Goal: Register for event/course: Sign up to attend an event or enroll in a course

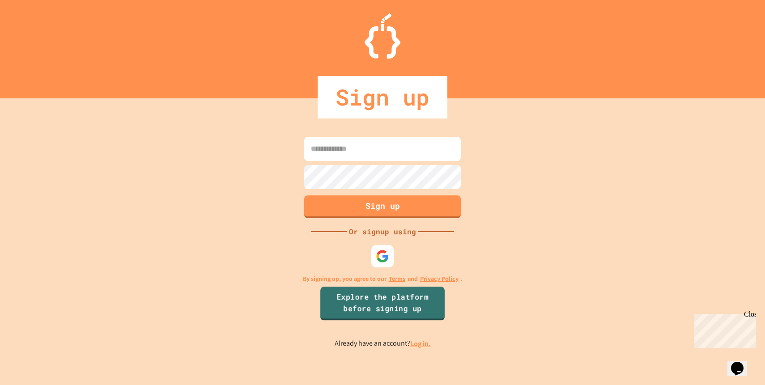
click at [381, 310] on link "Explore the platform before signing up" at bounding box center [382, 304] width 124 height 34
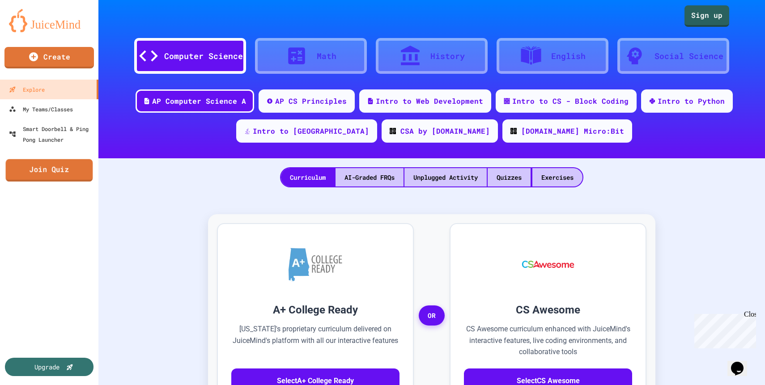
click at [50, 173] on link "Join Quiz" at bounding box center [49, 170] width 87 height 22
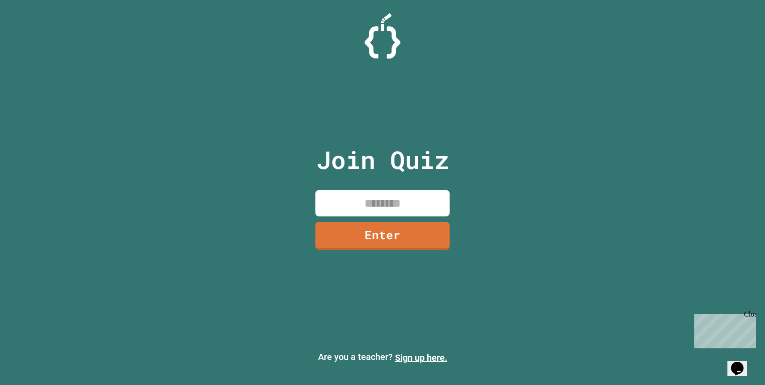
click at [358, 197] on input at bounding box center [382, 203] width 134 height 26
type input "********"
click at [353, 225] on link "Enter" at bounding box center [383, 235] width 130 height 30
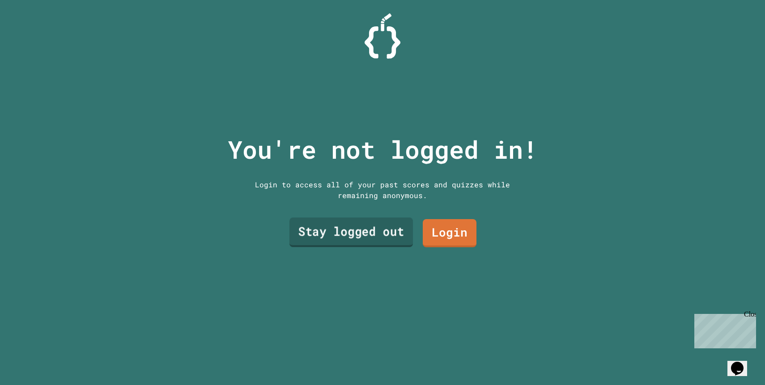
click at [403, 233] on link "Stay logged out" at bounding box center [350, 233] width 123 height 30
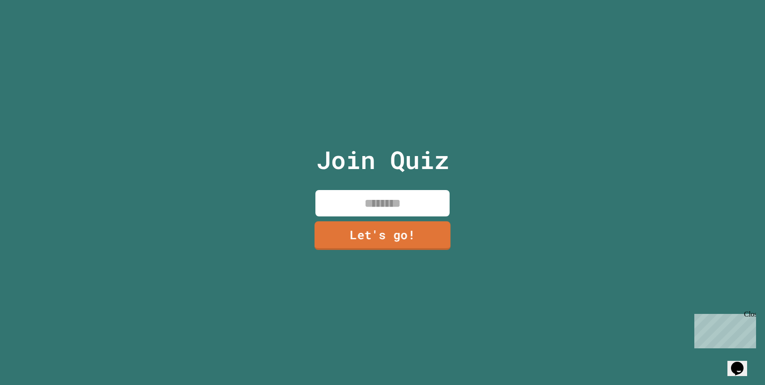
click at [383, 199] on input at bounding box center [382, 203] width 134 height 26
type input "*****"
click at [415, 224] on link "Let's go!" at bounding box center [382, 235] width 123 height 30
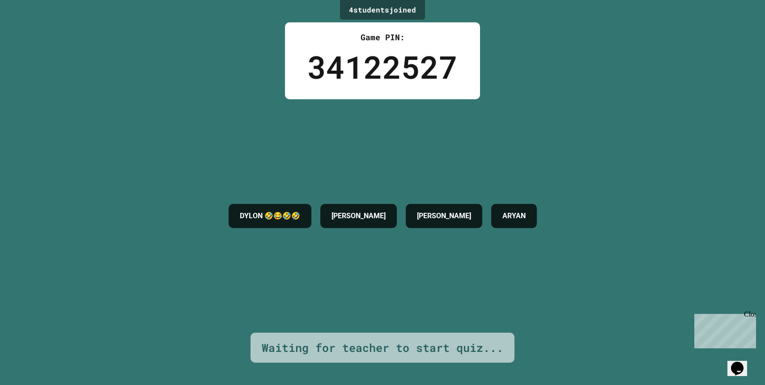
click at [300, 216] on h4 "DYLON 🤣😂🤣🤣" at bounding box center [270, 216] width 60 height 11
click at [386, 199] on div "DYLON 🤣😂🤣🤣 KYLE MASON ARYAN" at bounding box center [382, 215] width 317 height 33
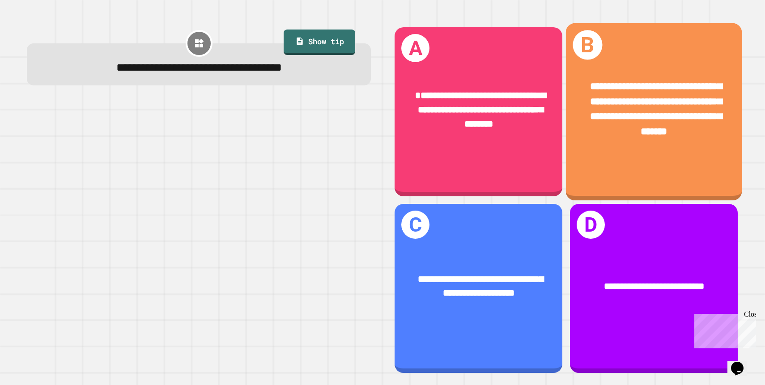
click at [633, 147] on div "**********" at bounding box center [654, 109] width 176 height 99
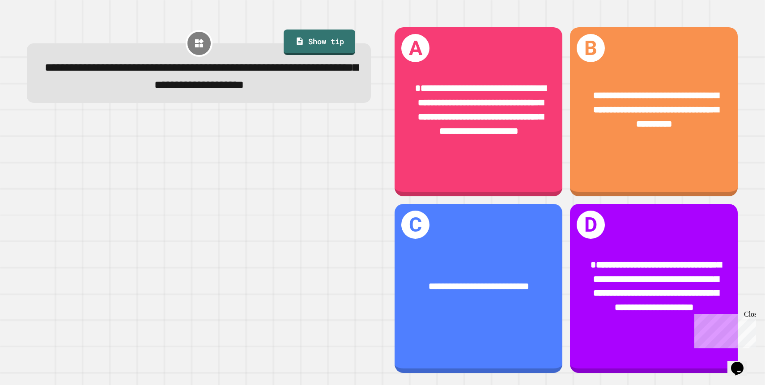
click at [751, 314] on div "Close" at bounding box center [749, 315] width 11 height 11
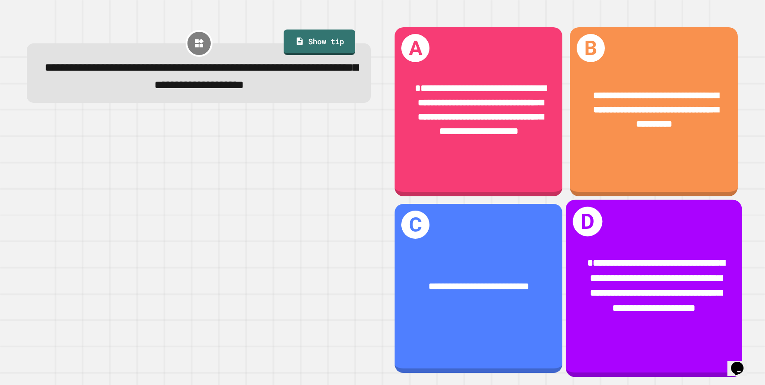
click at [669, 281] on span "**********" at bounding box center [655, 285] width 137 height 55
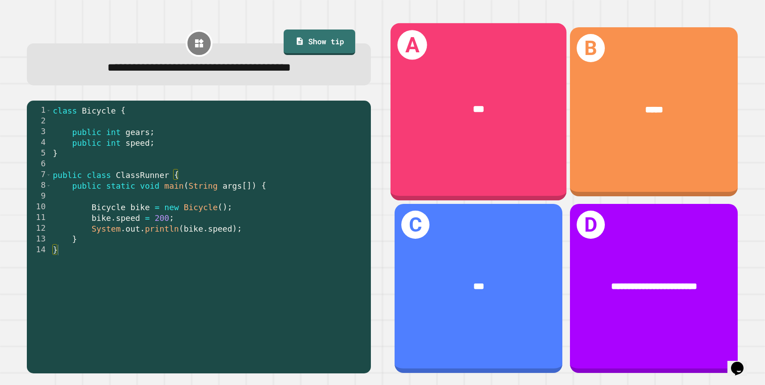
click at [497, 157] on div "A ***" at bounding box center [478, 112] width 176 height 178
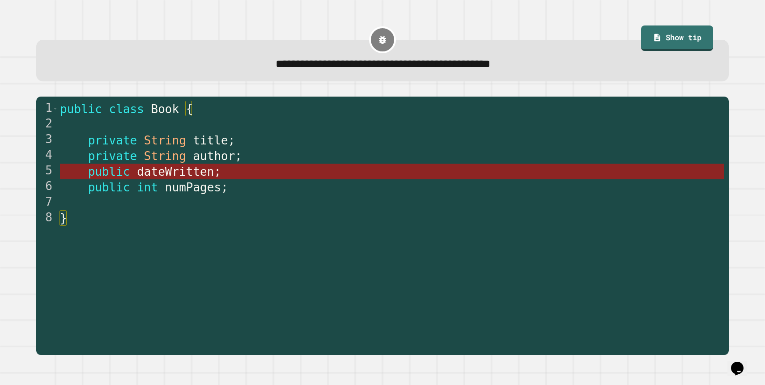
click at [163, 178] on span "dateWritten" at bounding box center [175, 171] width 77 height 13
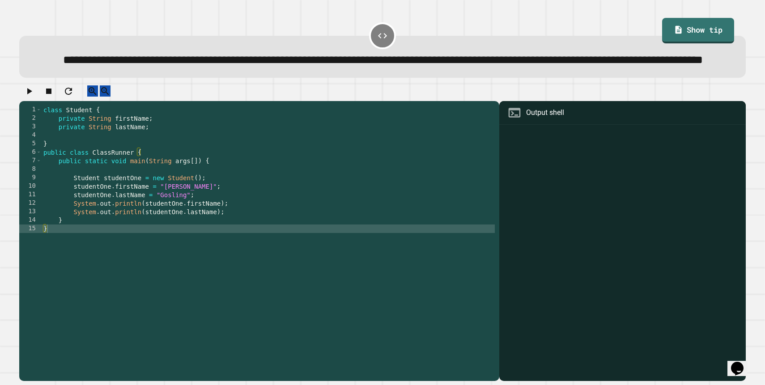
click at [60, 181] on div "class Student { private String firstName ; private String lastName ; } public c…" at bounding box center [268, 233] width 453 height 255
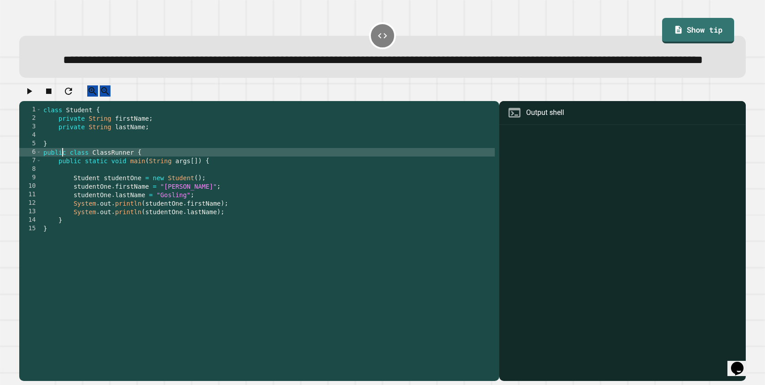
click at [60, 181] on div "class Student { private String firstName ; private String lastName ; } public c…" at bounding box center [268, 233] width 453 height 255
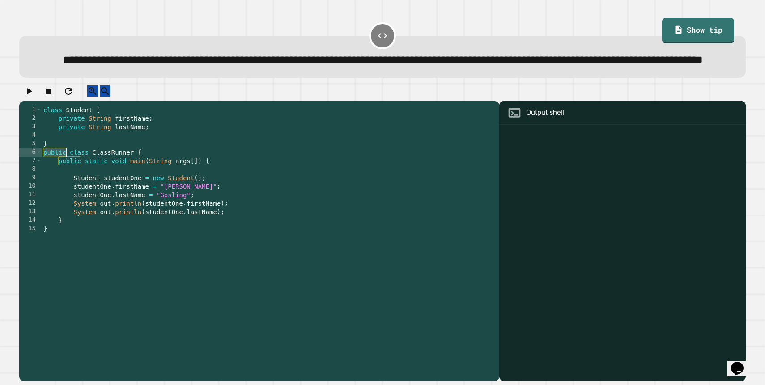
click at [65, 192] on div "class Student { private String firstName ; private String lastName ; } public c…" at bounding box center [268, 233] width 453 height 255
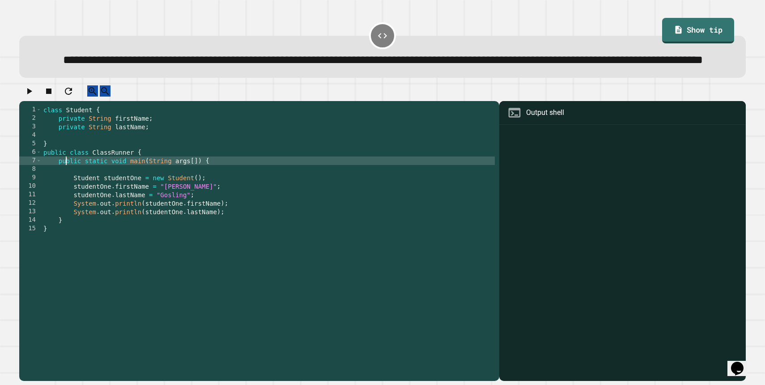
click at [65, 192] on div "class Student { private String firstName ; private String lastName ; } public c…" at bounding box center [268, 233] width 453 height 255
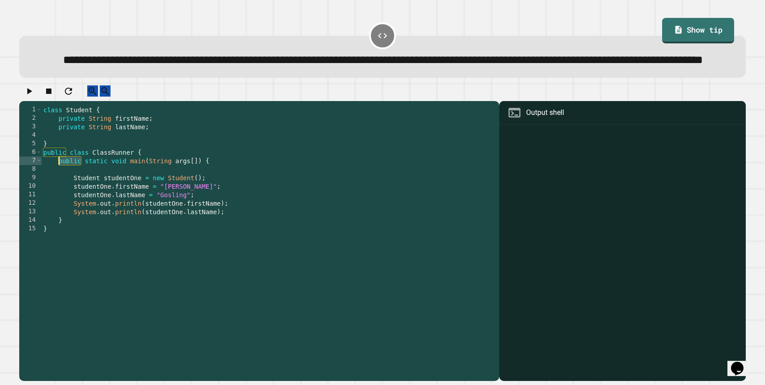
click at [76, 187] on div "class Student { private String firstName ; private String lastName ; } public c…" at bounding box center [268, 233] width 453 height 255
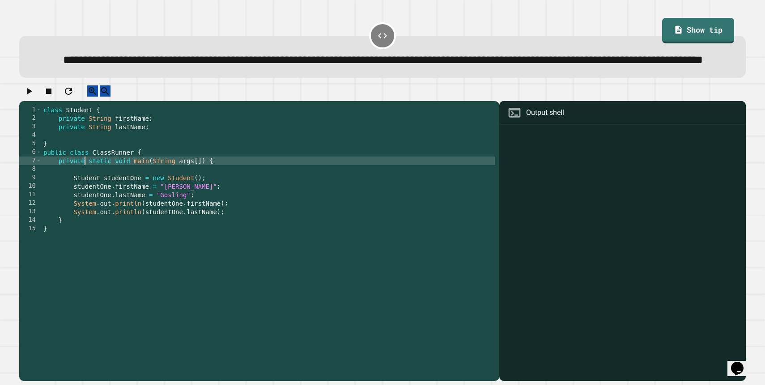
scroll to position [0, 3]
click at [30, 97] on icon "button" at bounding box center [29, 91] width 11 height 11
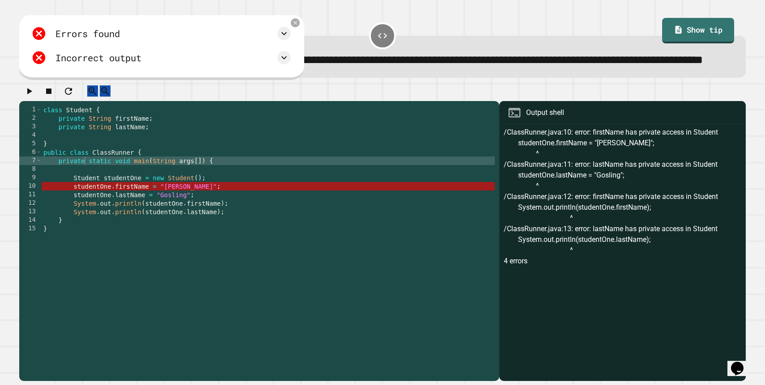
click at [72, 188] on div "class Student { private String firstName ; private String lastName ; } public c…" at bounding box center [268, 233] width 453 height 255
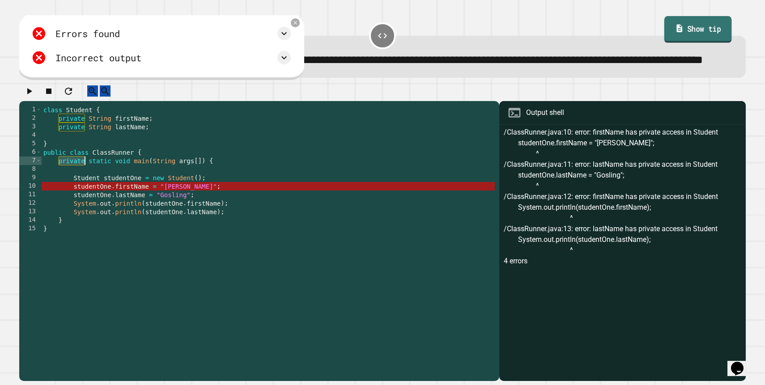
click at [677, 27] on icon at bounding box center [679, 29] width 8 height 10
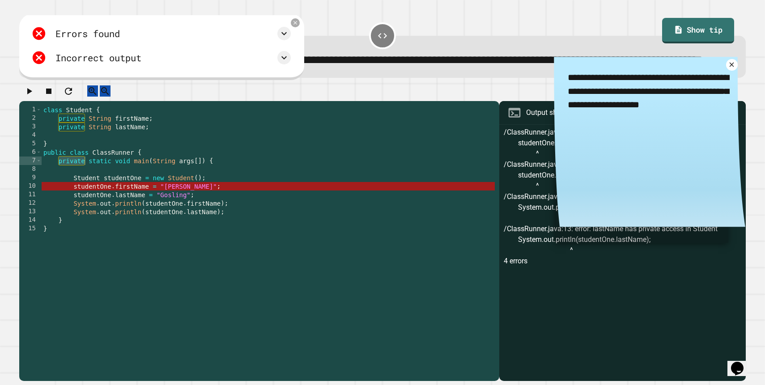
click at [73, 145] on div "class Student { private String firstName ; private String lastName ; } public c…" at bounding box center [268, 233] width 453 height 255
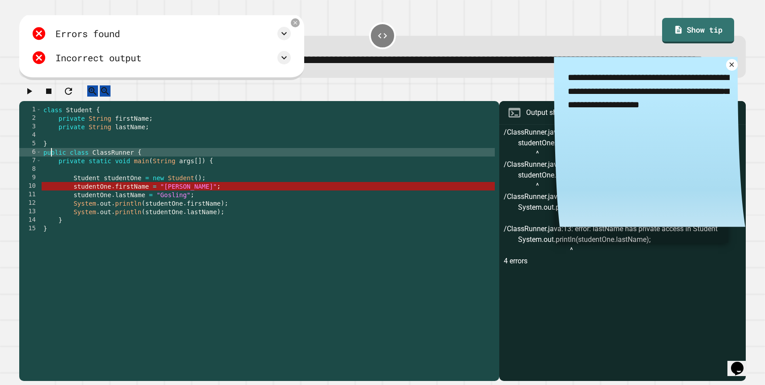
click at [52, 182] on div "class Student { private String firstName ; private String lastName ; } public c…" at bounding box center [268, 233] width 453 height 255
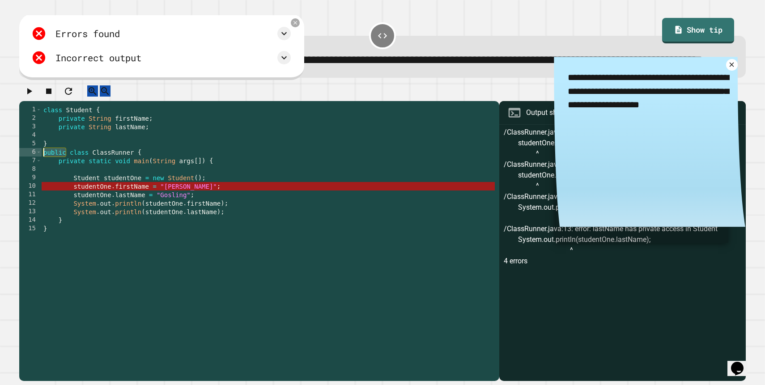
click at [52, 182] on div "class Student { private String firstName ; private String lastName ; } public c…" at bounding box center [268, 233] width 453 height 255
click at [64, 186] on div "class Student { private String firstName ; private String lastName ; } public c…" at bounding box center [268, 233] width 453 height 255
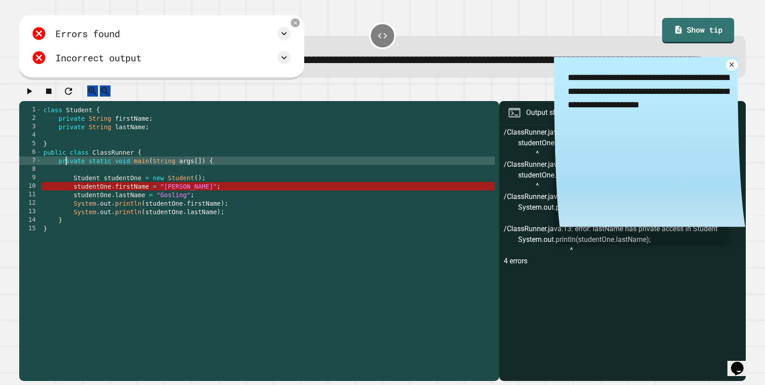
click at [64, 186] on div "class Student { private String firstName ; private String lastName ; } public c…" at bounding box center [268, 233] width 453 height 255
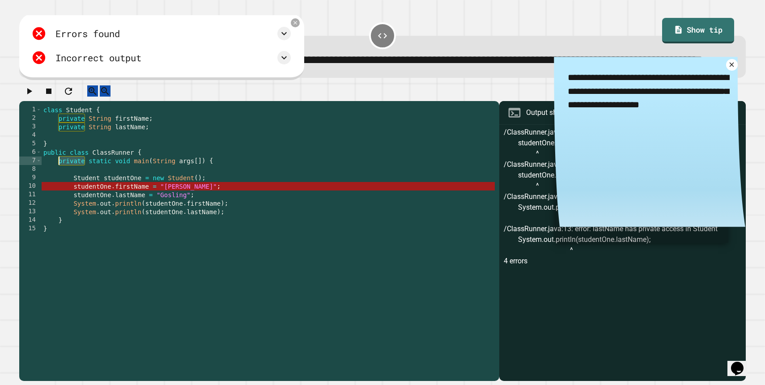
click at [57, 182] on div "class Student { private String firstName ; private String lastName ; } public c…" at bounding box center [268, 233] width 453 height 255
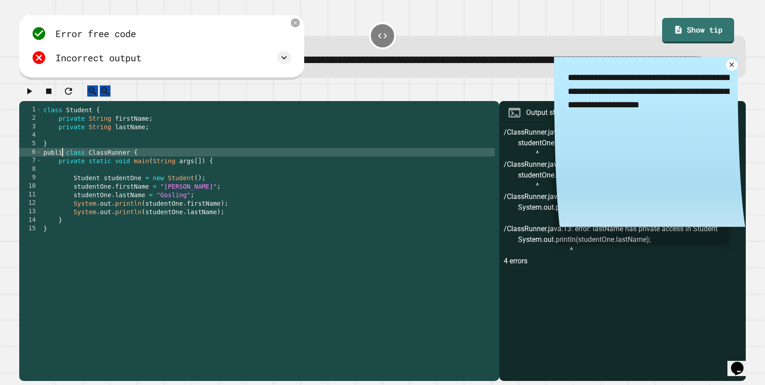
scroll to position [0, 1]
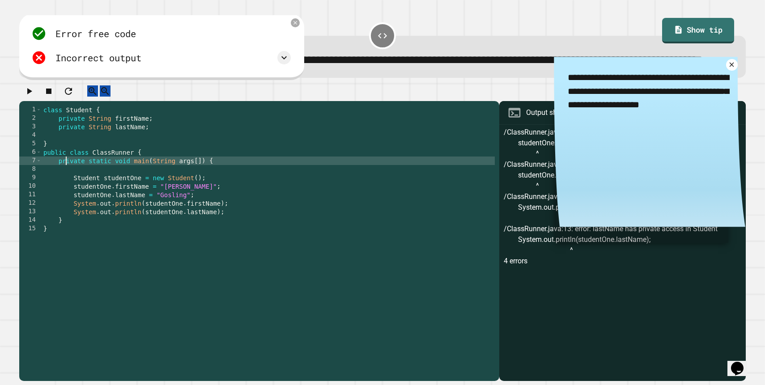
click at [65, 188] on div "class Student { private String firstName ; private String lastName ; } public c…" at bounding box center [268, 233] width 453 height 255
click at [61, 150] on div "class Student { private String firstName ; private String lastName ; } public c…" at bounding box center [268, 233] width 453 height 255
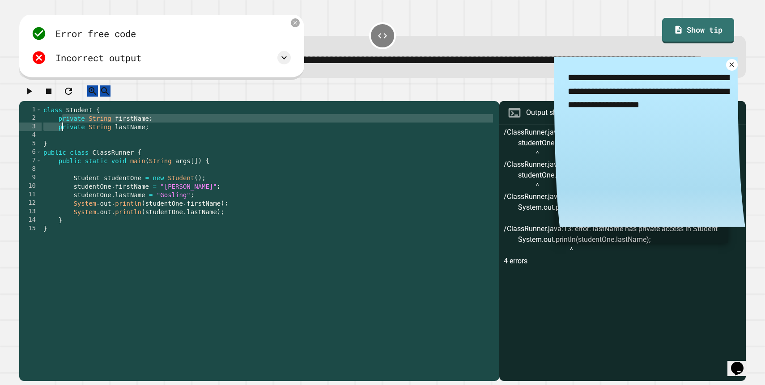
click at [61, 150] on div "class Student { private String firstName ; private String lastName ; } public c…" at bounding box center [268, 233] width 453 height 255
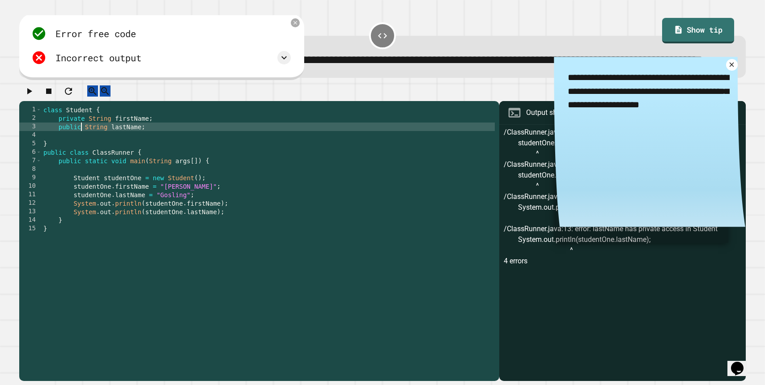
click at [63, 144] on div "class Student { private String firstName ; public String lastName ; } public cl…" at bounding box center [268, 233] width 453 height 255
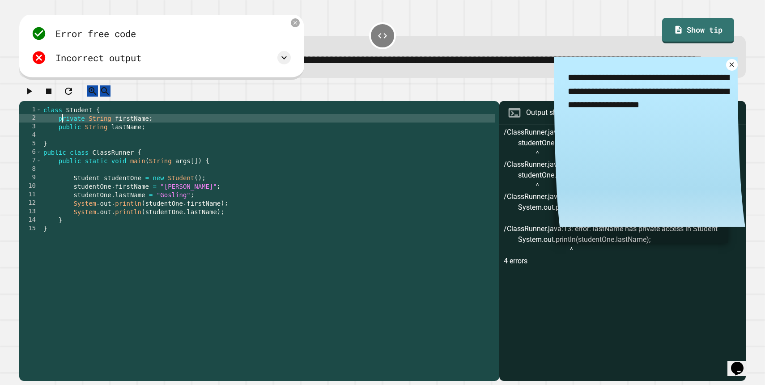
click at [63, 144] on div "class Student { private String firstName ; public String lastName ; } public cl…" at bounding box center [268, 233] width 453 height 255
type textarea "**********"
click at [34, 97] on icon "button" at bounding box center [29, 91] width 11 height 11
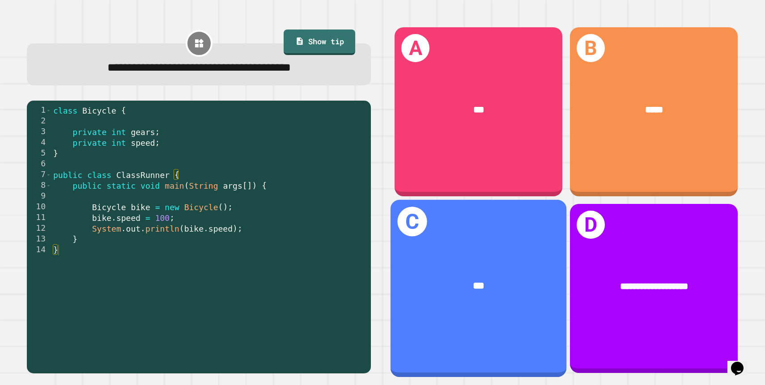
click at [496, 292] on div "***" at bounding box center [479, 286] width 136 height 15
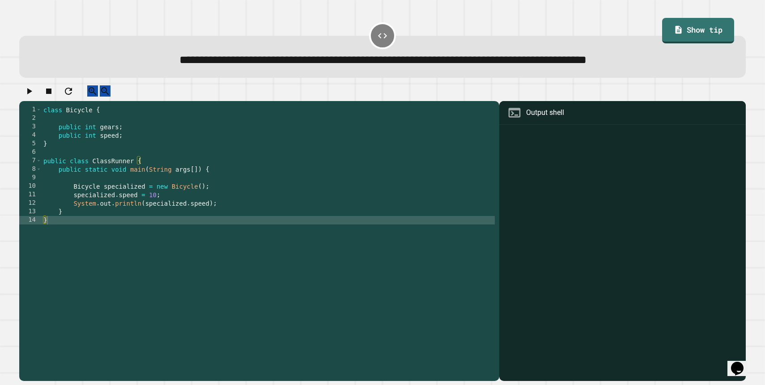
click at [65, 169] on div "class Bicycle { public int gears ; public int speed ; } public class ClassRunne…" at bounding box center [268, 242] width 453 height 272
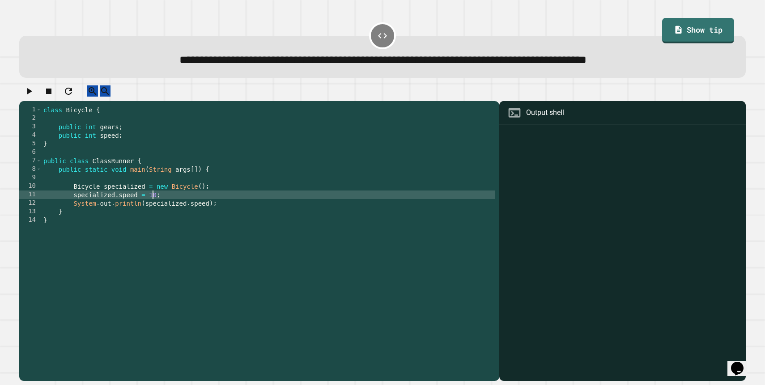
click at [152, 202] on div "class Bicycle { public int gears ; public int speed ; } public class ClassRunne…" at bounding box center [268, 242] width 453 height 272
type textarea "**********"
click at [18, 90] on div "**********" at bounding box center [382, 233] width 734 height 304
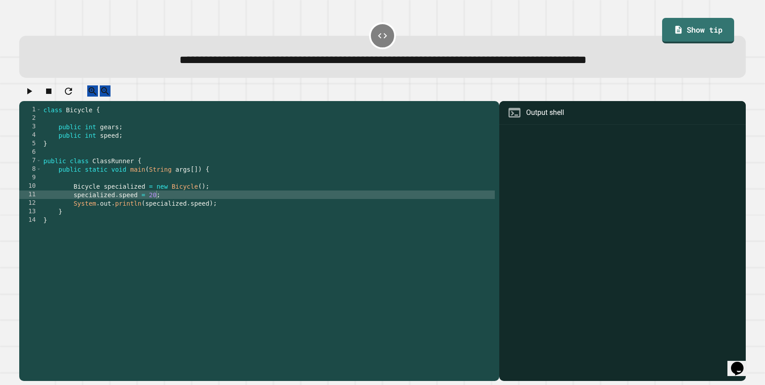
click at [32, 94] on icon "button" at bounding box center [29, 91] width 5 height 6
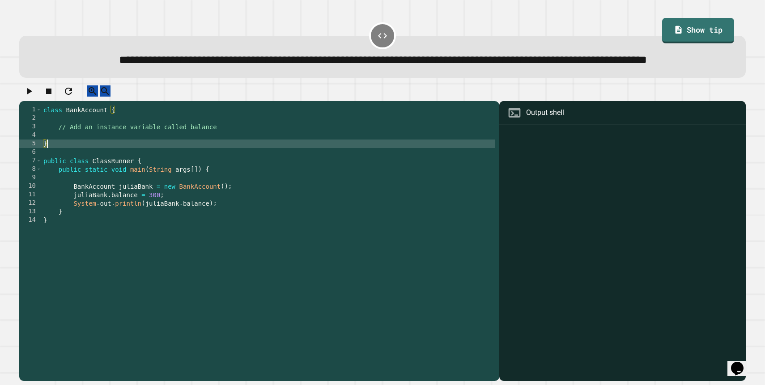
click at [117, 167] on div "class BankAccount { // Add an instance variable called balance } public class C…" at bounding box center [268, 233] width 453 height 255
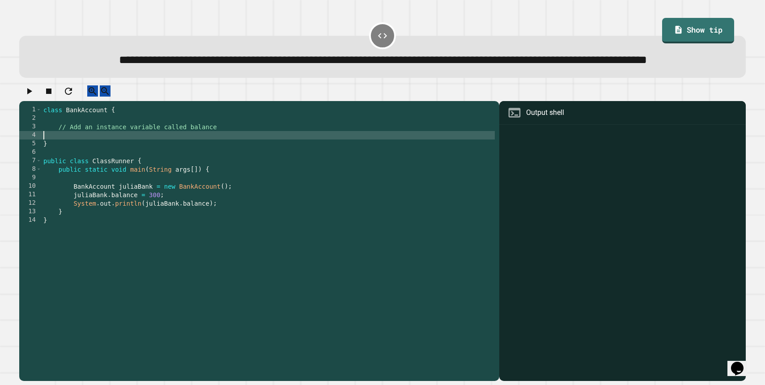
click at [115, 160] on div "class BankAccount { // Add an instance variable called balance } public class C…" at bounding box center [268, 233] width 453 height 255
click at [176, 165] on div "class BankAccount { // Add an instance variable called balance public class bal…" at bounding box center [268, 233] width 453 height 255
click at [26, 97] on button "button" at bounding box center [29, 90] width 11 height 11
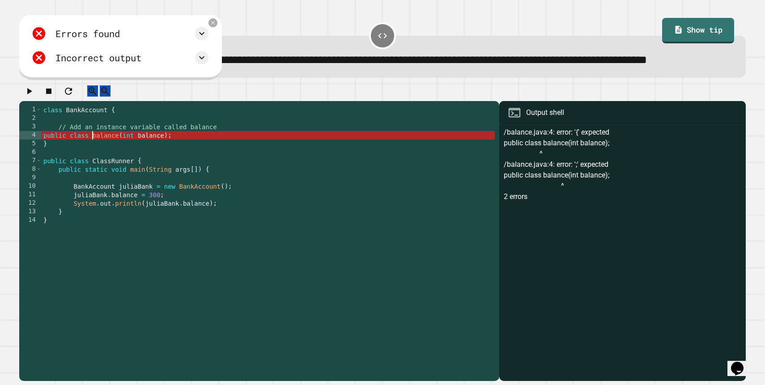
click at [93, 163] on div "class BankAccount { // Add an instance variable called balance public class bal…" at bounding box center [268, 233] width 453 height 255
click at [102, 163] on div "class BankAccount { // Add an instance variable called balance public class bal…" at bounding box center [268, 233] width 453 height 255
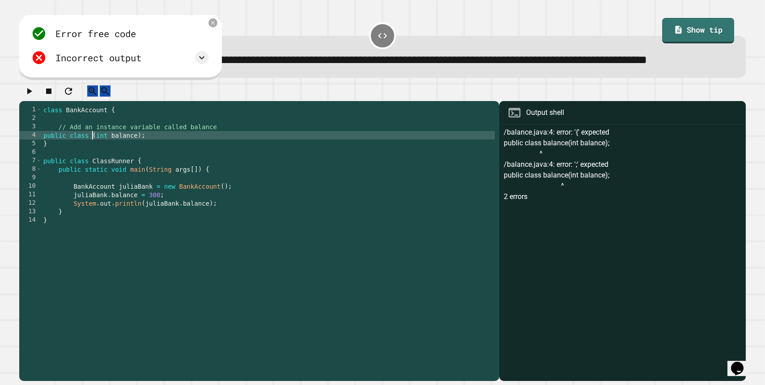
scroll to position [0, 7]
click at [119, 165] on div "class BankAccount { // Add an instance variable called balance public class ( i…" at bounding box center [268, 233] width 453 height 255
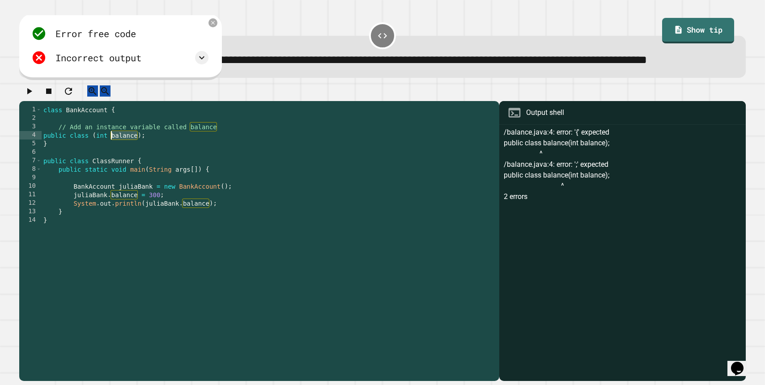
click at [119, 165] on div "class BankAccount { // Add an instance variable called balance public class ( i…" at bounding box center [268, 233] width 453 height 255
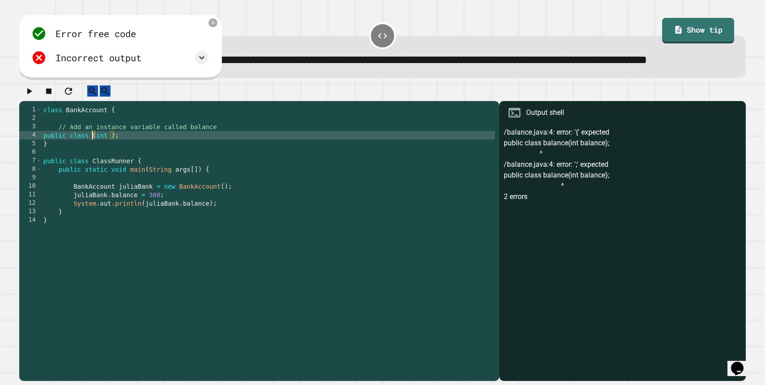
click at [92, 164] on div "class BankAccount { // Add an instance variable called balance public class ( i…" at bounding box center [268, 233] width 453 height 255
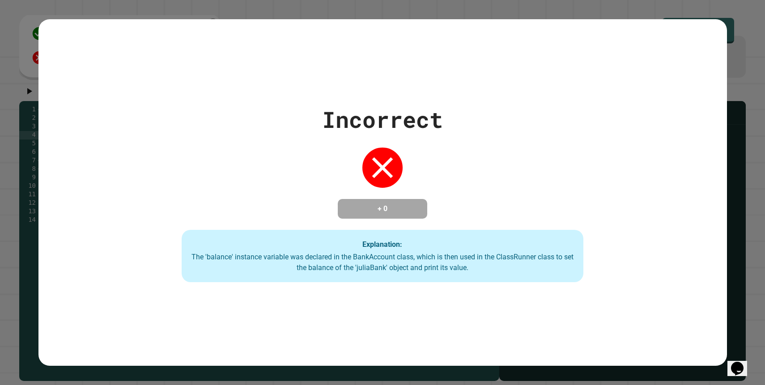
scroll to position [0, 5]
type textarea "**********"
click at [13, 182] on div "Incorrect + 0 Explanation: The 'balance' instance variable was declared in the …" at bounding box center [382, 192] width 765 height 385
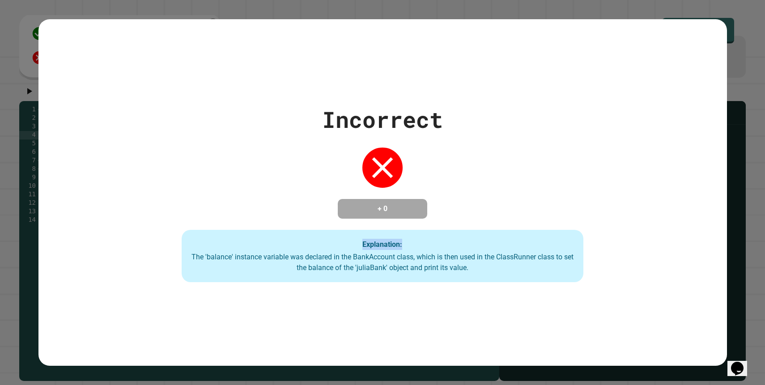
click at [13, 182] on div "Incorrect + 0 Explanation: The 'balance' instance variable was declared in the …" at bounding box center [382, 192] width 765 height 385
click at [7, 163] on div "Incorrect + 0 Explanation: The 'balance' instance variable was declared in the …" at bounding box center [382, 192] width 765 height 385
click at [265, 266] on div "The 'balance' instance variable was declared in the BankAccount class, which is…" at bounding box center [382, 262] width 383 height 21
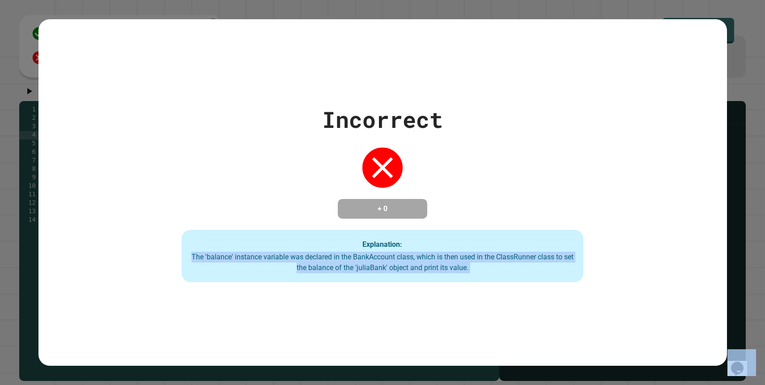
click at [265, 266] on div "The 'balance' instance variable was declared in the BankAccount class, which is…" at bounding box center [382, 262] width 383 height 21
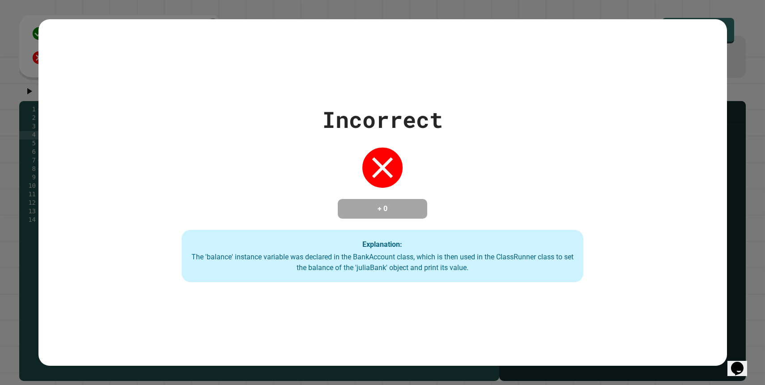
click at [9, 126] on div "Incorrect + 0 Explanation: The 'balance' instance variable was declared in the …" at bounding box center [382, 192] width 765 height 385
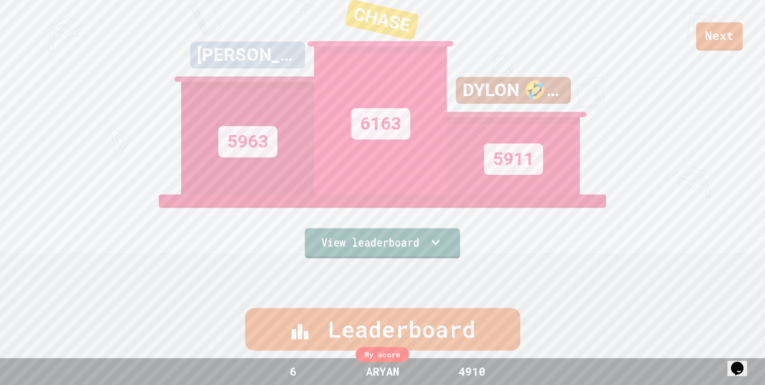
click at [322, 237] on link "View leaderboard" at bounding box center [382, 243] width 155 height 30
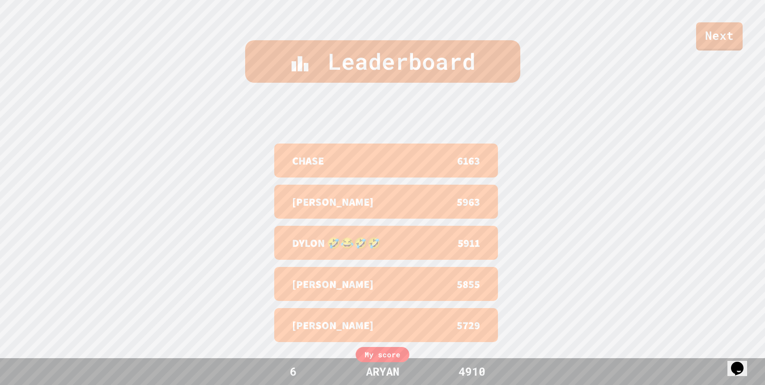
scroll to position [385, 0]
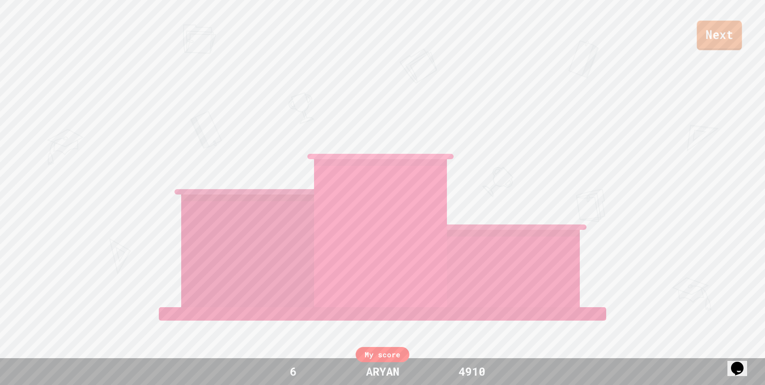
click at [707, 27] on link "Next" at bounding box center [719, 36] width 45 height 30
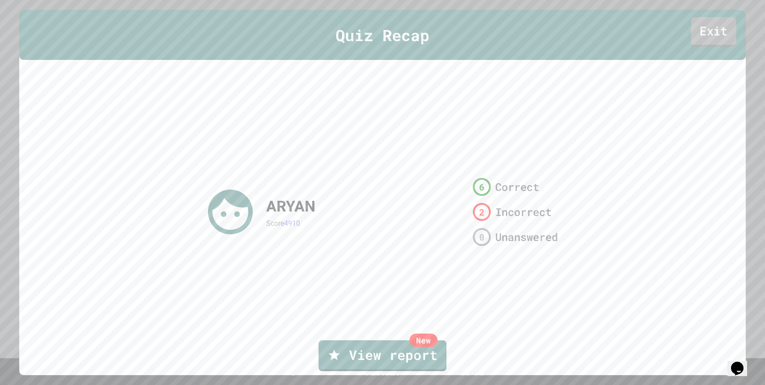
click at [730, 28] on link "Exit" at bounding box center [713, 32] width 45 height 30
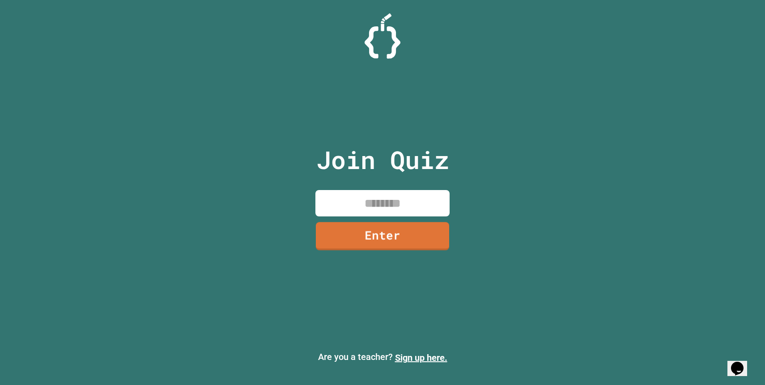
click at [387, 201] on input at bounding box center [382, 203] width 134 height 26
type input "********"
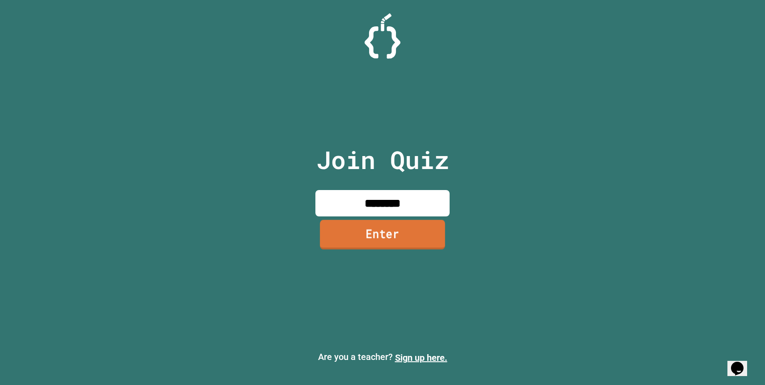
click at [371, 234] on link "Enter" at bounding box center [382, 235] width 125 height 30
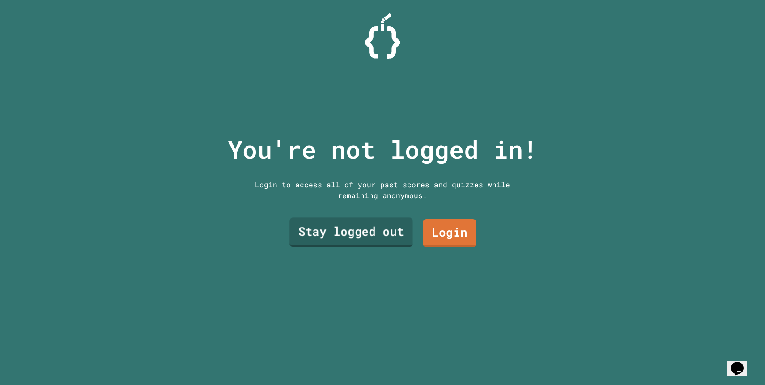
click at [370, 229] on link "Stay logged out" at bounding box center [350, 233] width 123 height 30
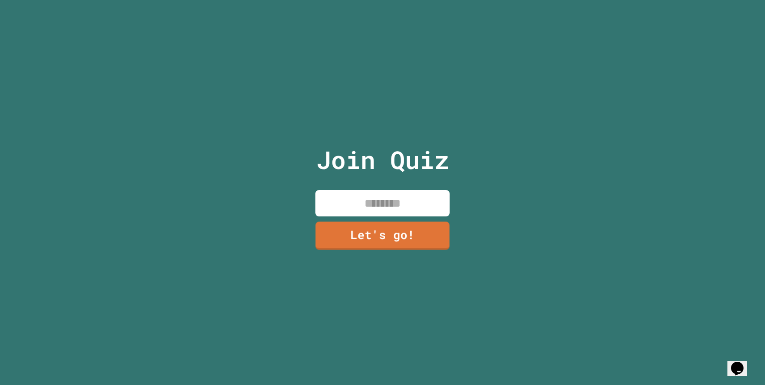
click at [372, 200] on input at bounding box center [382, 203] width 134 height 26
type input "*****"
click at [428, 244] on link "Let's go!" at bounding box center [381, 235] width 127 height 30
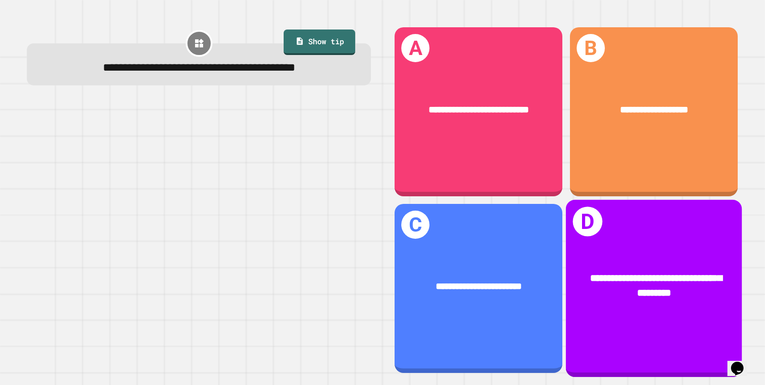
click at [596, 244] on div "**********" at bounding box center [654, 289] width 176 height 178
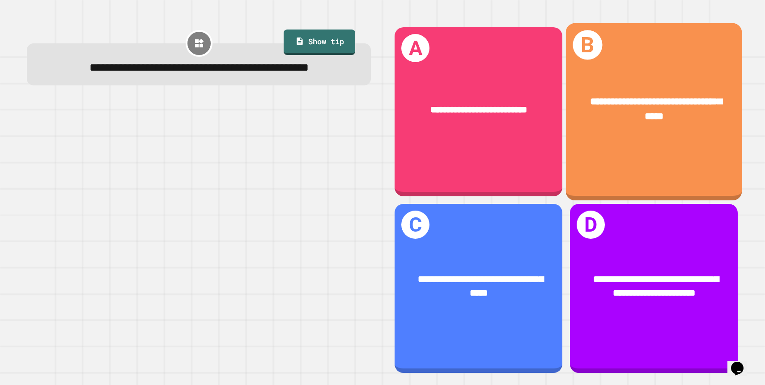
click at [639, 115] on span "**********" at bounding box center [655, 109] width 131 height 25
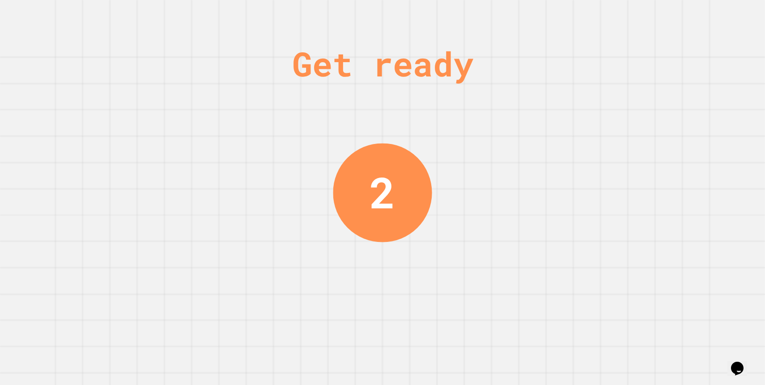
click at [328, 71] on div "Get ready" at bounding box center [382, 63] width 181 height 51
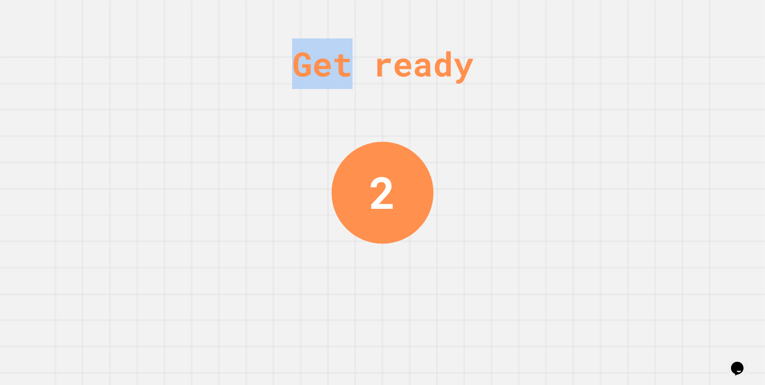
click at [328, 71] on div "Get ready" at bounding box center [382, 63] width 181 height 51
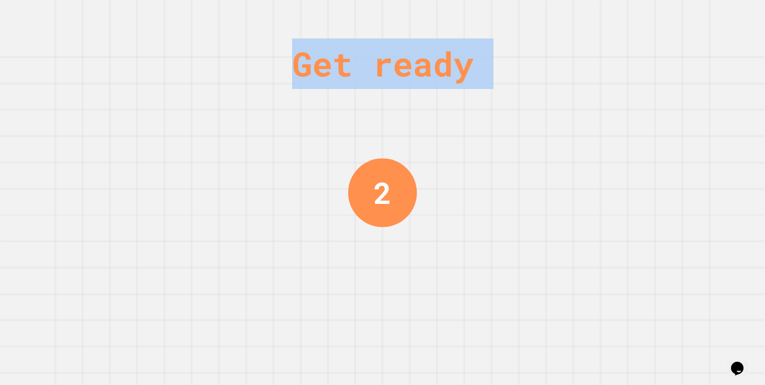
click at [328, 71] on div "Get ready" at bounding box center [382, 63] width 181 height 51
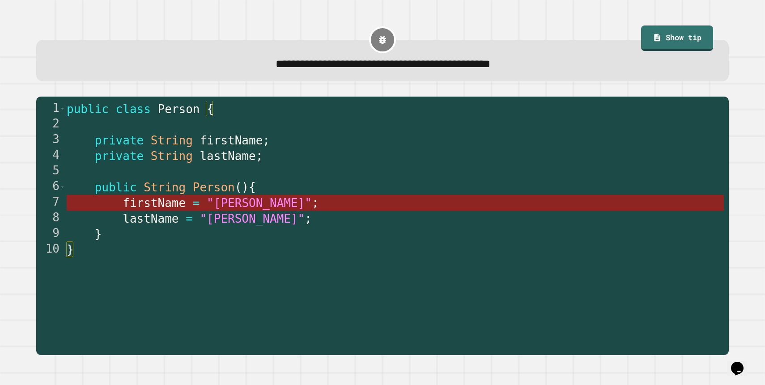
click at [180, 202] on span "firstName" at bounding box center [154, 202] width 63 height 13
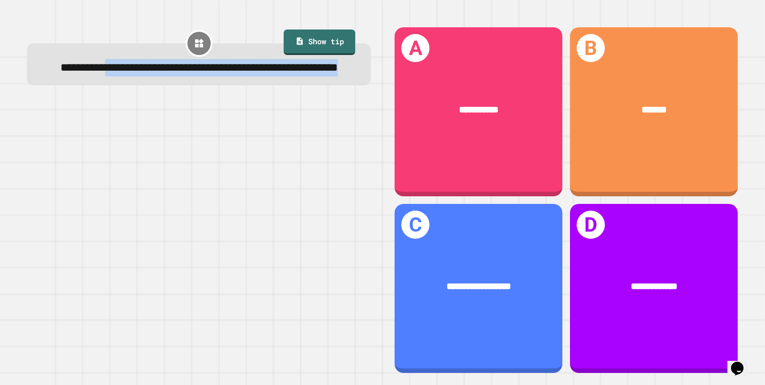
drag, startPoint x: 129, startPoint y: 63, endPoint x: 301, endPoint y: 86, distance: 173.3
click at [301, 76] on div "**********" at bounding box center [198, 67] width 313 height 17
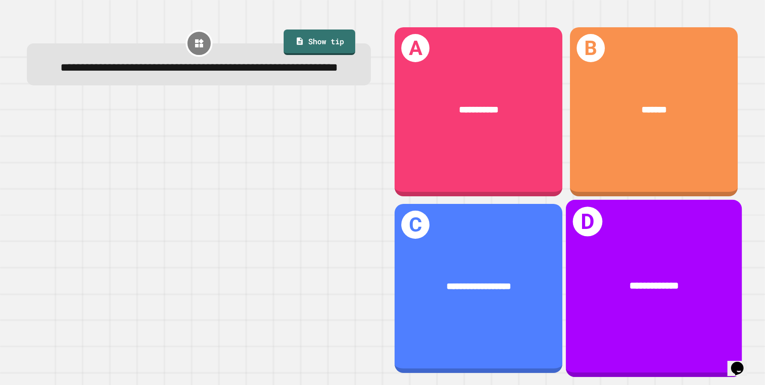
click at [665, 309] on div "**********" at bounding box center [654, 286] width 176 height 54
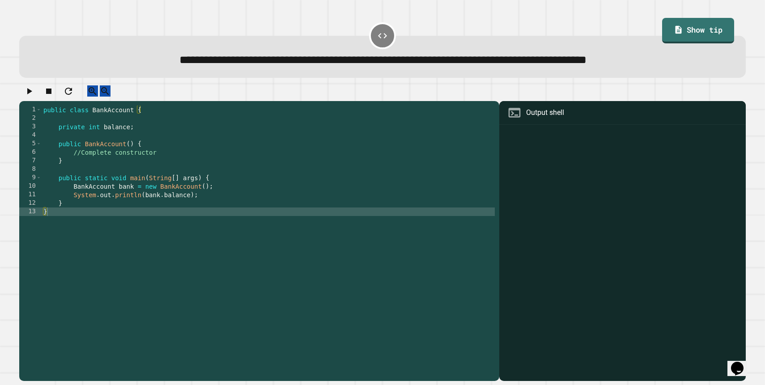
click at [170, 160] on div "public class BankAccount { private int balance ; public BankAccount ( ) { //Com…" at bounding box center [268, 242] width 453 height 272
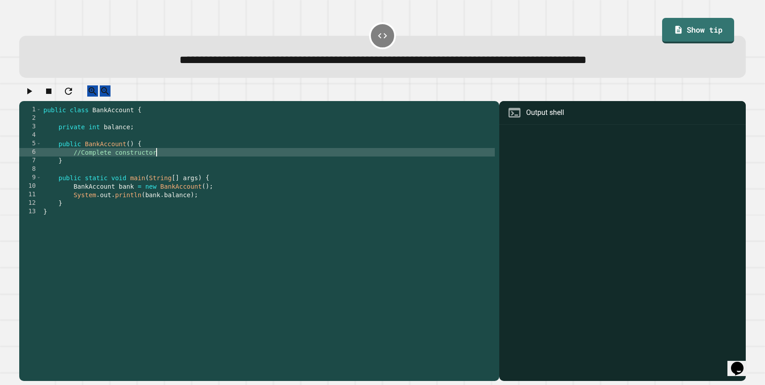
type textarea "**********"
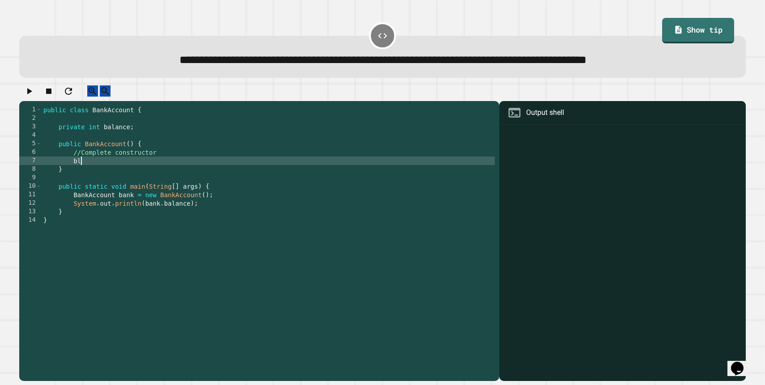
type textarea "*"
click at [29, 97] on button "button" at bounding box center [29, 90] width 11 height 11
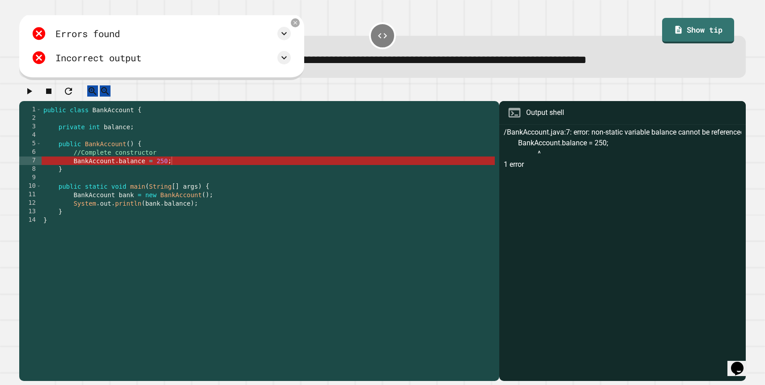
click at [119, 168] on div "public class BankAccount { private int balance ; public BankAccount ( ) { //Com…" at bounding box center [268, 242] width 453 height 272
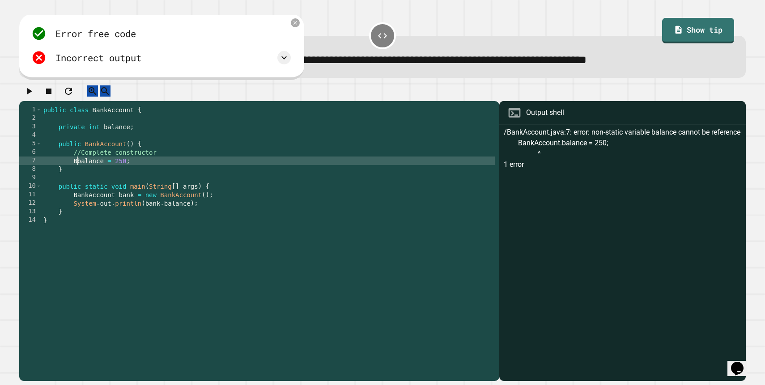
type textarea "**********"
click at [33, 92] on icon "button" at bounding box center [29, 91] width 11 height 11
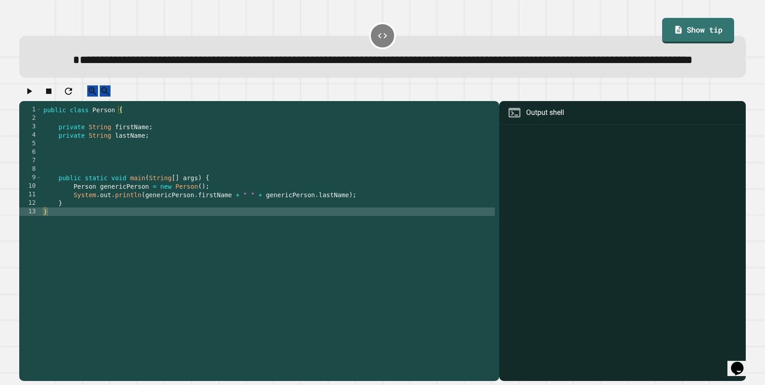
click at [68, 170] on div "public class Person { private String firstName ; private String lastName ; publ…" at bounding box center [268, 233] width 453 height 255
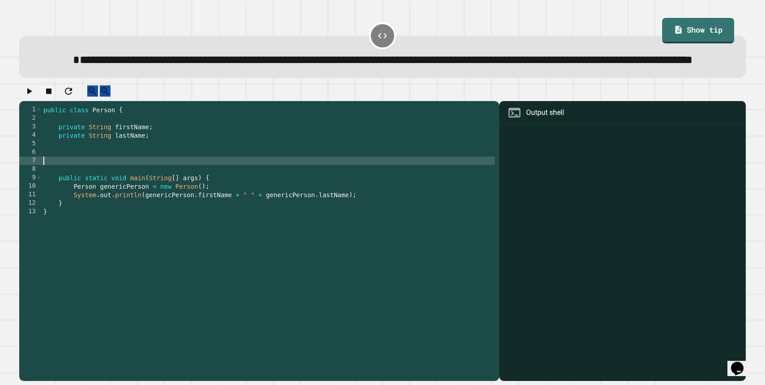
click at [65, 187] on div "public class Person { private String firstName ; private String lastName ; publ…" at bounding box center [268, 233] width 453 height 255
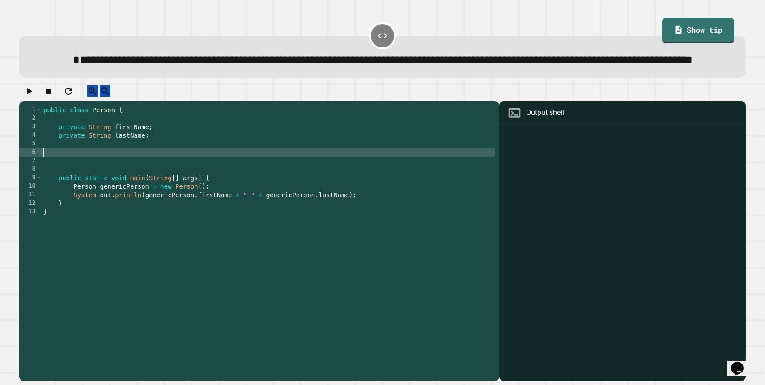
click at [65, 183] on div "public class Person { private String firstName ; private String lastName ; publ…" at bounding box center [268, 233] width 453 height 255
click at [697, 29] on link "Show tip" at bounding box center [698, 30] width 72 height 25
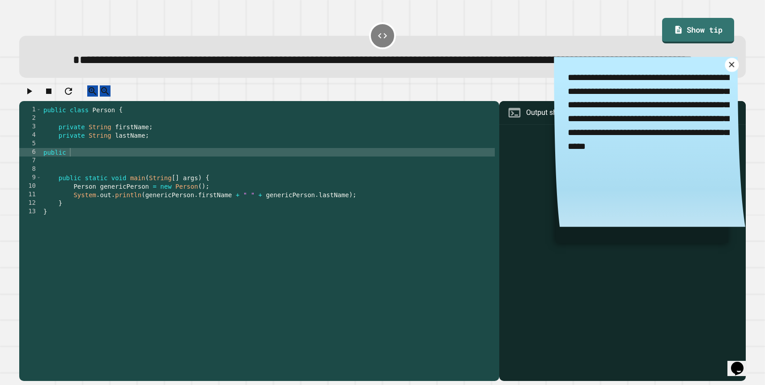
click at [731, 68] on icon at bounding box center [731, 64] width 5 height 5
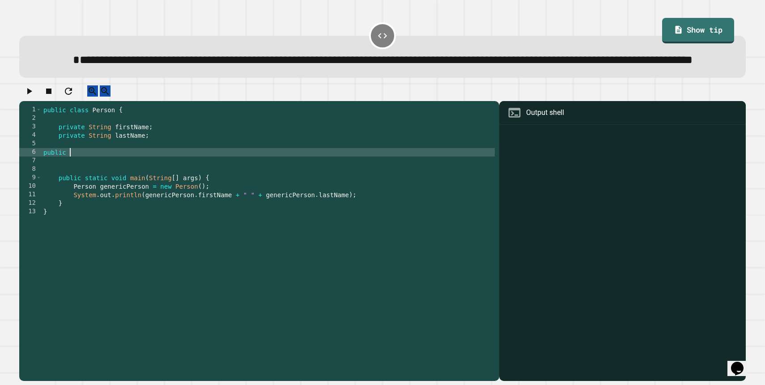
click at [169, 181] on div "public class Person { private String firstName ; private String lastName ; publ…" at bounding box center [268, 233] width 453 height 255
type textarea "*"
type textarea "**********"
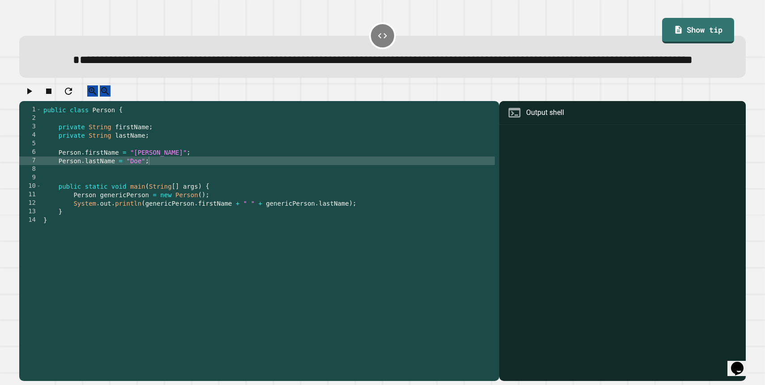
click at [34, 97] on icon "button" at bounding box center [29, 91] width 11 height 11
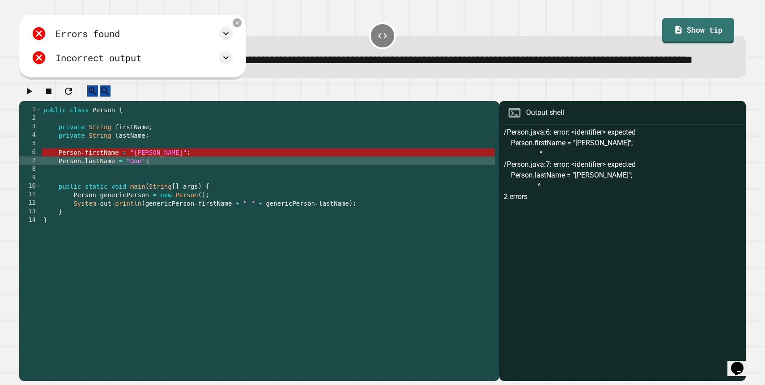
click at [82, 180] on div "public class Person { private String firstName ; private String lastName ; Pers…" at bounding box center [268, 233] width 453 height 255
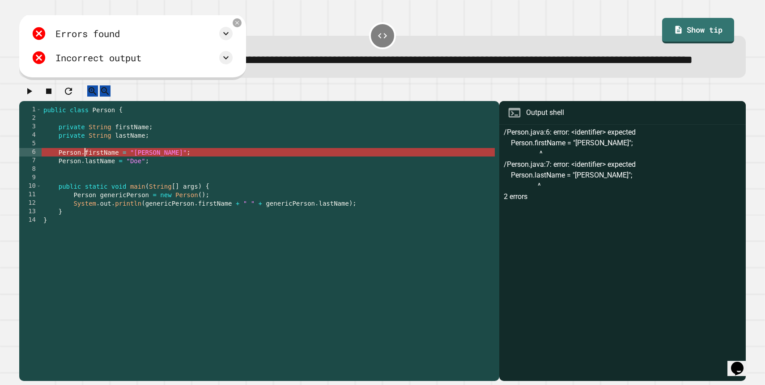
scroll to position [0, 3]
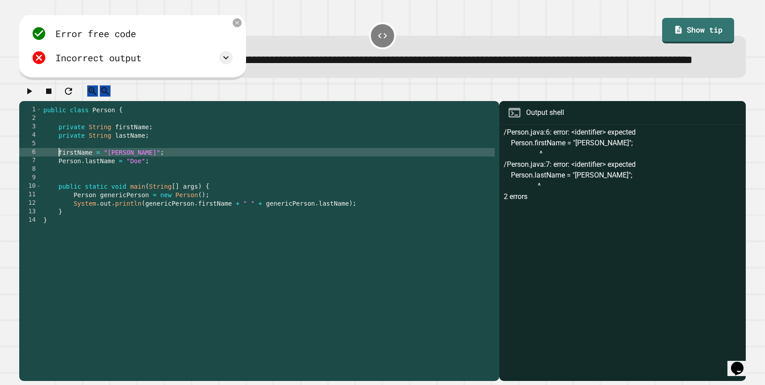
click at [86, 190] on div "public class Person { private String firstName ; private String lastName ; firs…" at bounding box center [268, 233] width 453 height 255
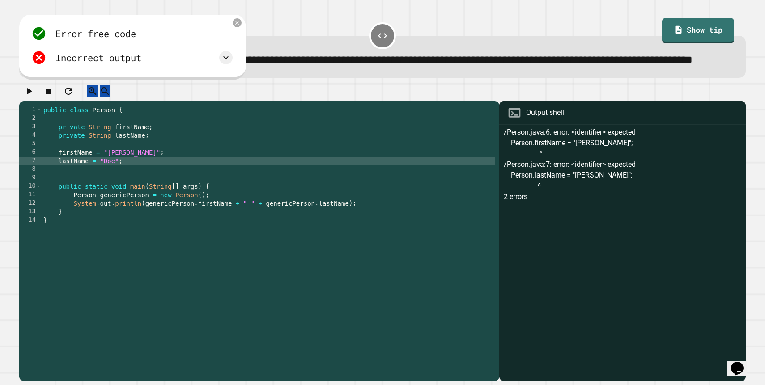
click at [34, 97] on icon "button" at bounding box center [29, 91] width 11 height 11
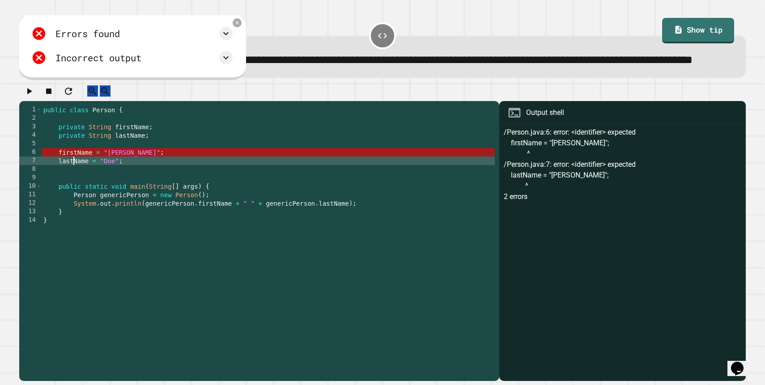
click at [73, 185] on div "public class Person { private String firstName ; private String lastName ; firs…" at bounding box center [268, 233] width 453 height 255
click at [241, 26] on icon at bounding box center [237, 23] width 8 height 8
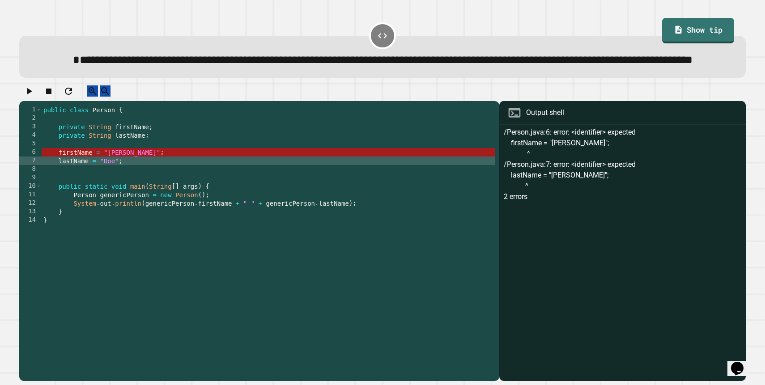
click at [57, 189] on div "public class Person { private String firstName ; private String lastName ; firs…" at bounding box center [268, 233] width 453 height 255
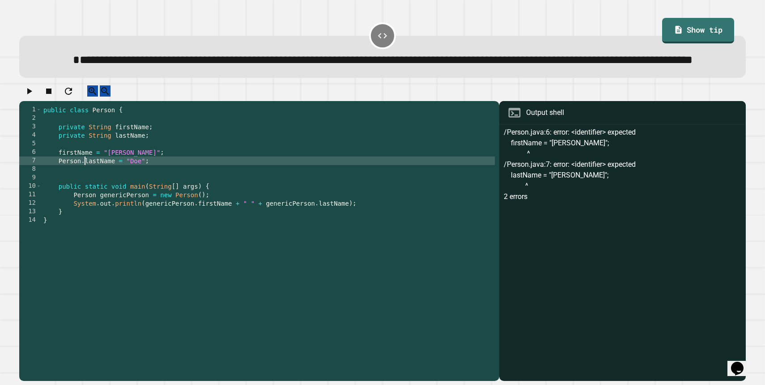
scroll to position [0, 3]
type textarea "**********"
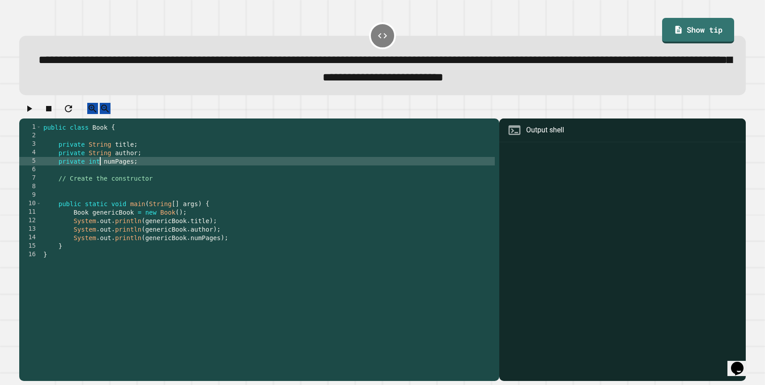
click at [101, 172] on div "public class Book { private String title ; private String author ; private int …" at bounding box center [268, 250] width 453 height 255
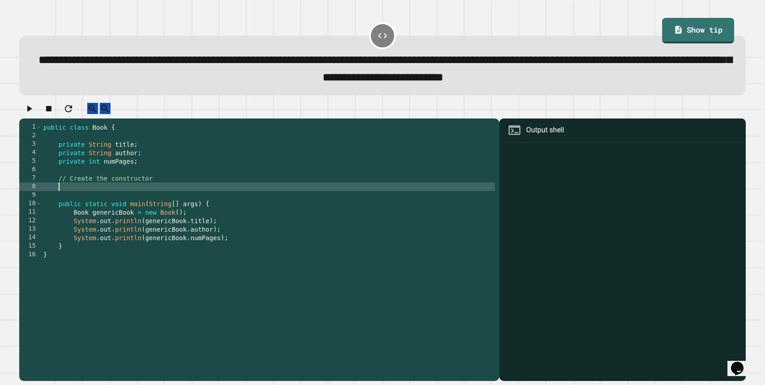
click at [67, 199] on div "public class Book { private String title ; private String author ; private int …" at bounding box center [268, 250] width 453 height 255
type textarea "**********"
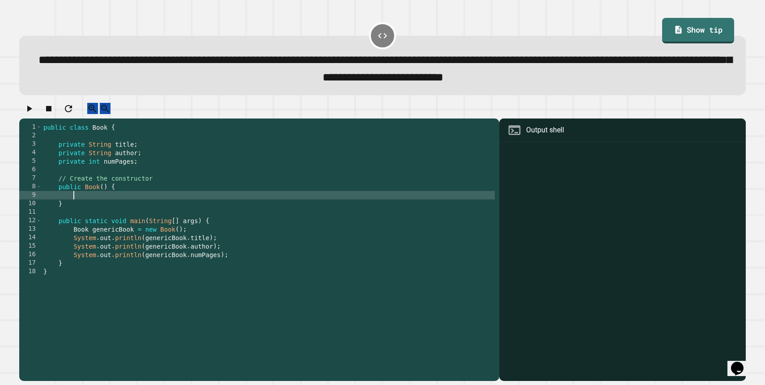
scroll to position [0, 2]
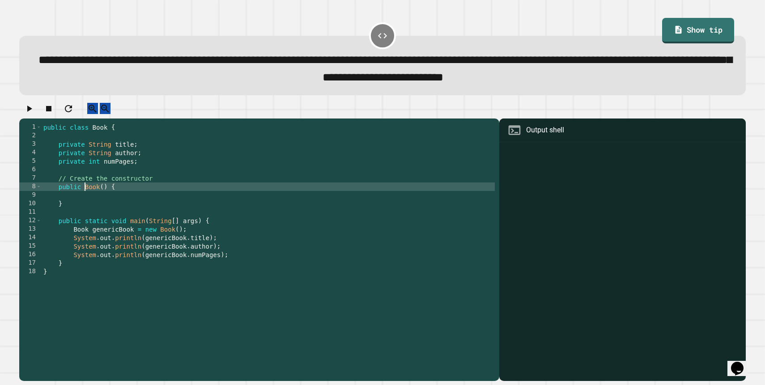
click at [85, 199] on div "public class Book { private String title ; private String author ; private int …" at bounding box center [268, 250] width 453 height 255
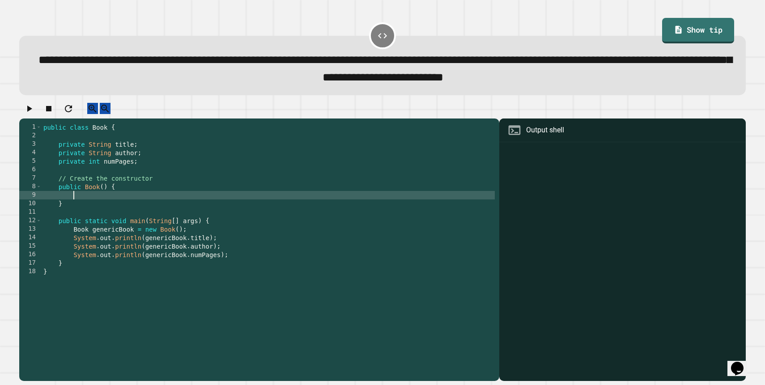
click at [84, 204] on div "public class Book { private String title ; private String author ; private int …" at bounding box center [268, 250] width 453 height 255
type textarea "**********"
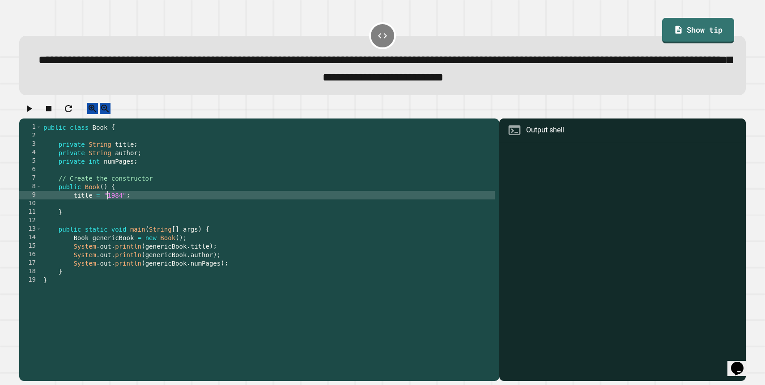
click at [107, 206] on div "public class Book { private String title ; private String author ; private int …" at bounding box center [268, 250] width 453 height 255
click at [126, 206] on div "public class Book { private String title ; private String author ; private int …" at bounding box center [268, 250] width 453 height 255
click at [123, 205] on div "public class Book { private String title ; private String author ; private int …" at bounding box center [268, 250] width 453 height 255
click at [102, 154] on div "public class Book { private String title ; private String author ; private int …" at bounding box center [268, 250] width 453 height 255
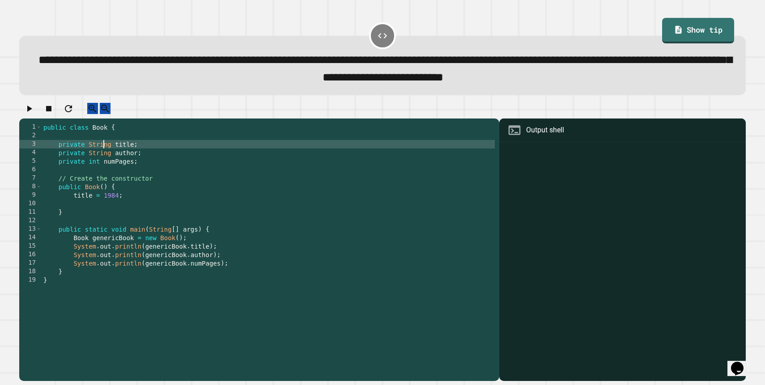
click at [102, 154] on div "public class Book { private String title ; private String author ; private int …" at bounding box center [268, 250] width 453 height 255
type textarea "**********"
click at [89, 212] on div "public class Book { private int title ; private String author ; private int num…" at bounding box center [268, 250] width 453 height 255
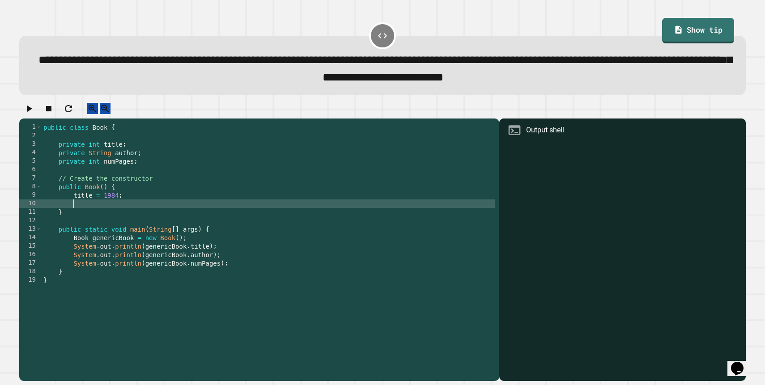
type textarea "*"
click at [93, 155] on div "public class Book { private int title ; private String author ; private int num…" at bounding box center [268, 250] width 453 height 255
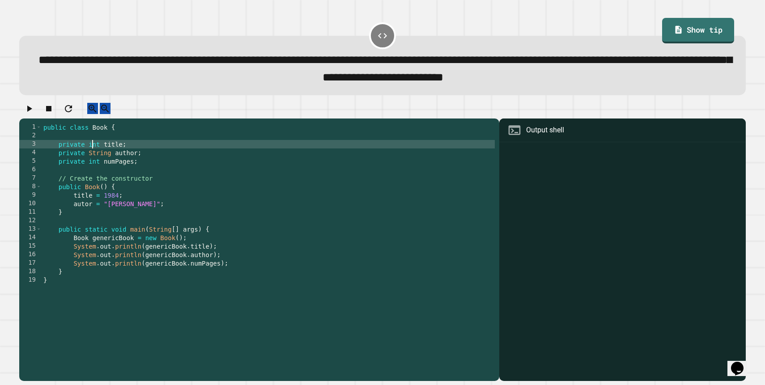
click at [93, 155] on div "public class Book { private int title ; private String author ; private int num…" at bounding box center [268, 250] width 453 height 255
click at [104, 203] on div "public class Book { private String title ; private String author ; private int …" at bounding box center [268, 250] width 453 height 255
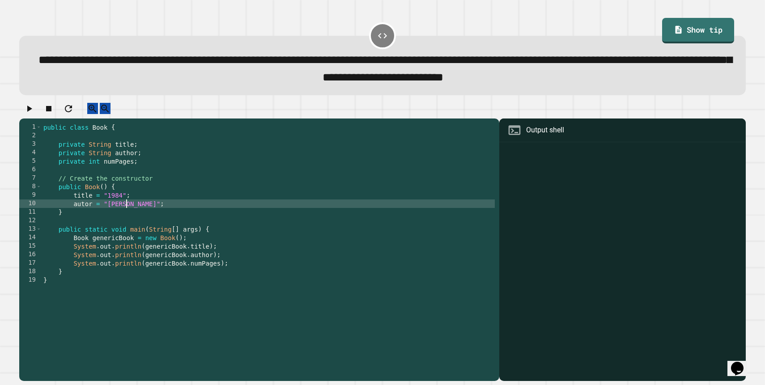
scroll to position [0, 1]
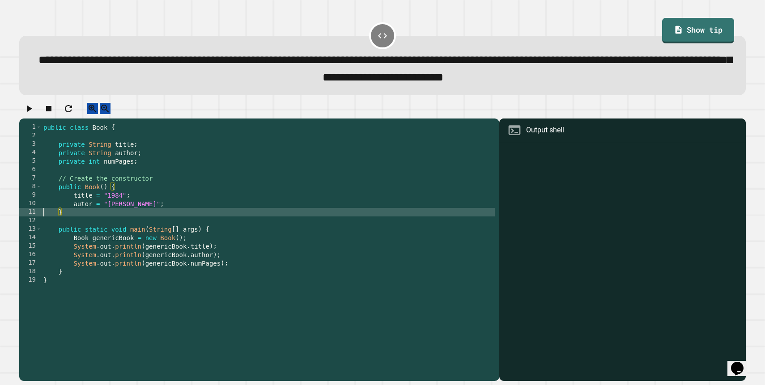
type textarea "**********"
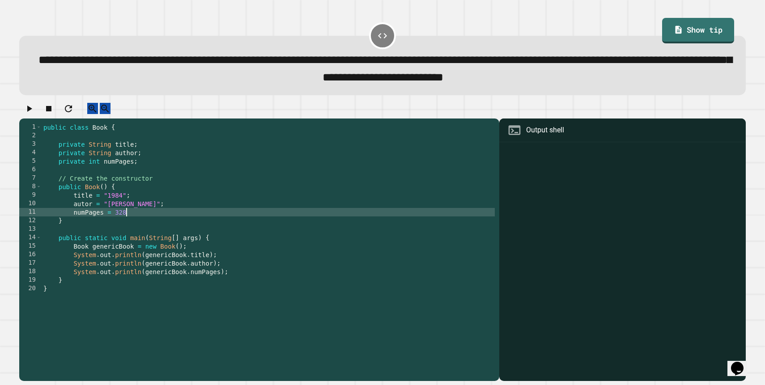
scroll to position [0, 6]
click at [34, 110] on icon "button" at bounding box center [29, 108] width 11 height 11
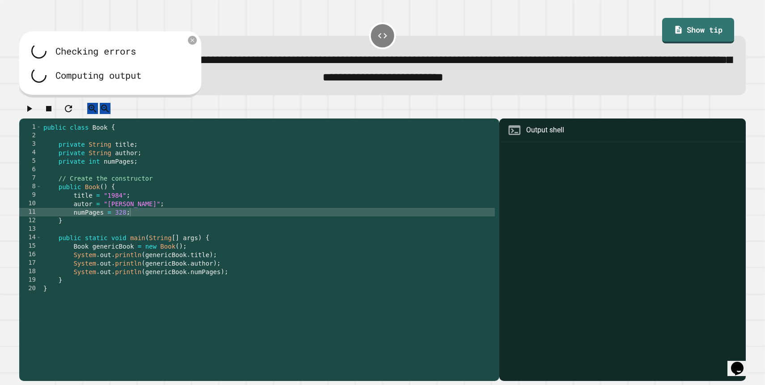
click at [36, 110] on div at bounding box center [382, 111] width 727 height 16
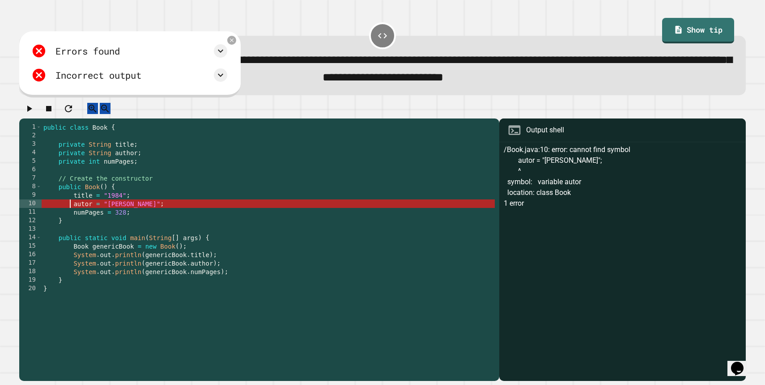
click at [71, 216] on div "public class Book { private String title ; private String author ; private int …" at bounding box center [268, 250] width 453 height 255
click at [85, 213] on div "public class Book { private String title ; private String author ; private int …" at bounding box center [268, 250] width 453 height 255
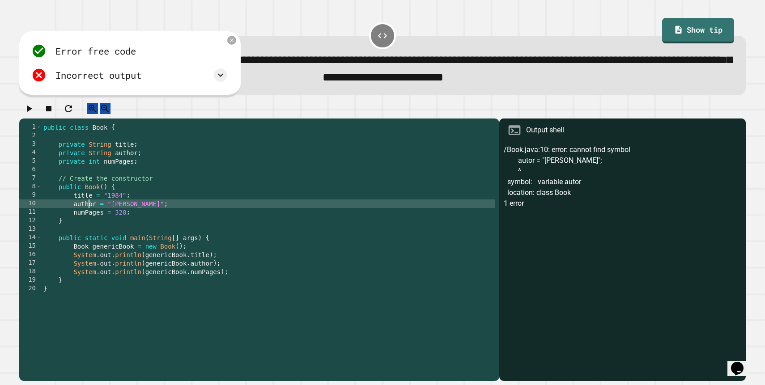
type textarea "**********"
click at [34, 114] on button "button" at bounding box center [29, 108] width 11 height 11
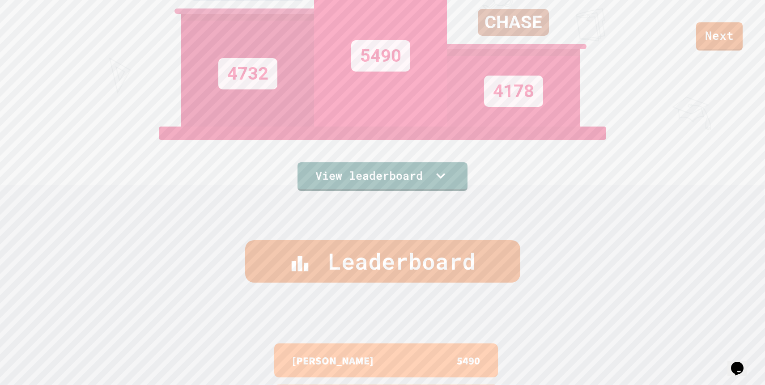
scroll to position [0, 0]
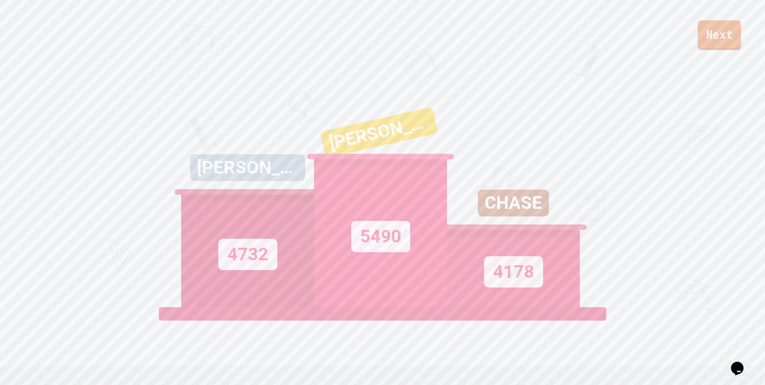
click at [721, 43] on link "Next" at bounding box center [719, 36] width 43 height 30
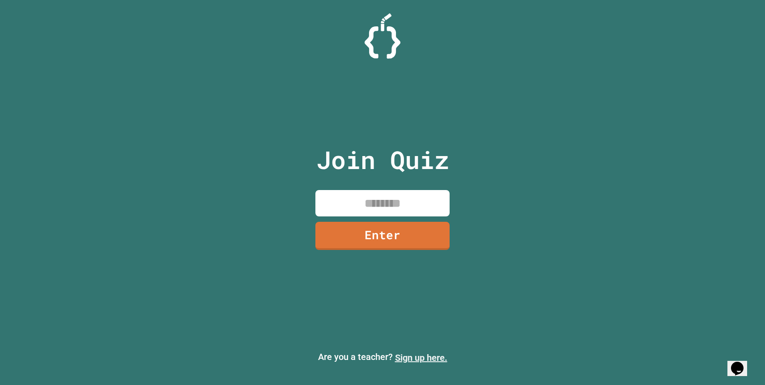
click at [432, 353] on link "Sign up here." at bounding box center [421, 357] width 52 height 11
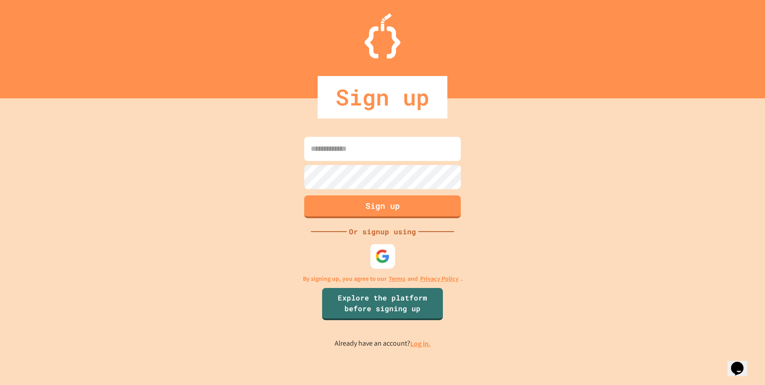
click at [380, 268] on div at bounding box center [382, 256] width 25 height 25
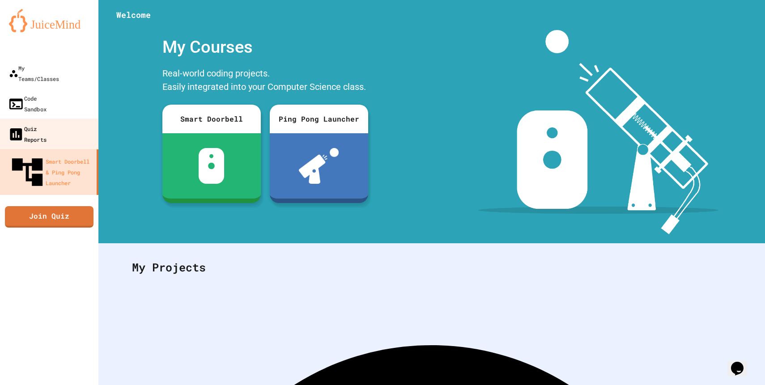
click at [74, 119] on link "Quiz Reports" at bounding box center [49, 134] width 101 height 31
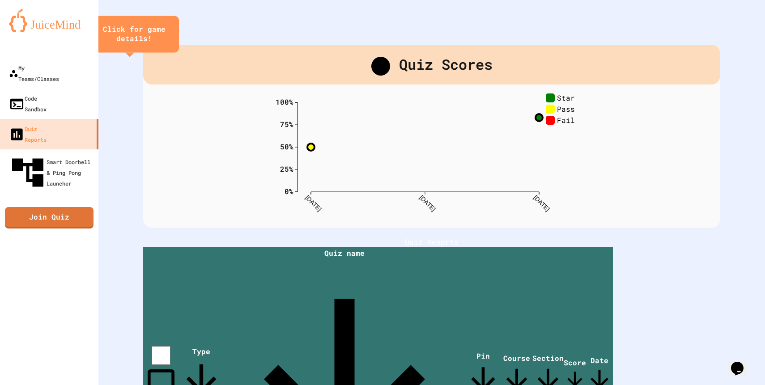
click at [170, 34] on icon "close" at bounding box center [170, 34] width 0 height 0
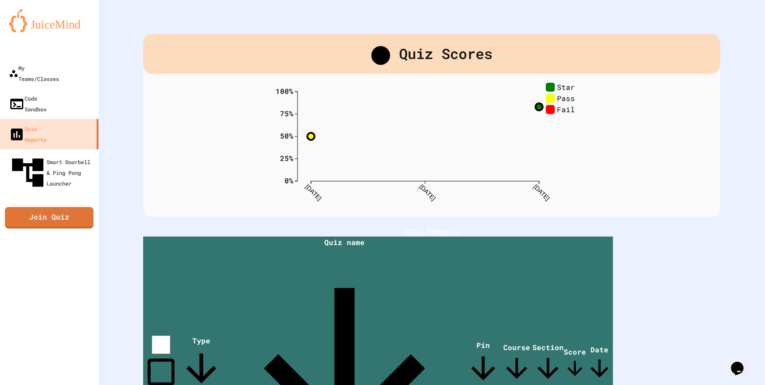
scroll to position [13, 0]
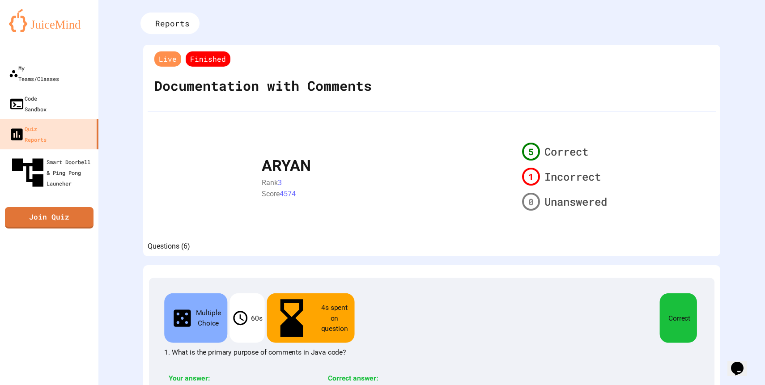
click at [182, 28] on span "Reports" at bounding box center [172, 23] width 34 height 12
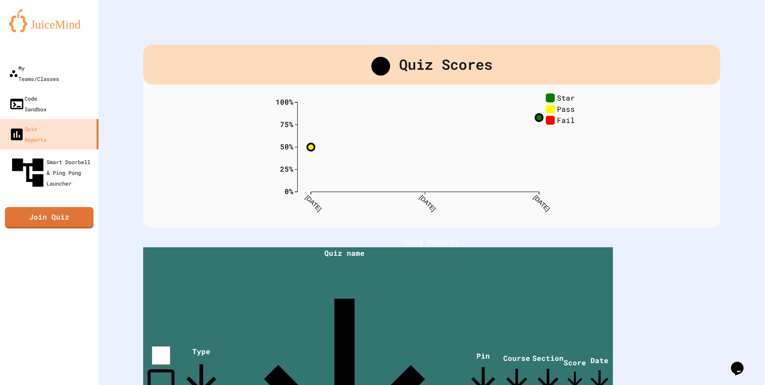
scroll to position [13, 0]
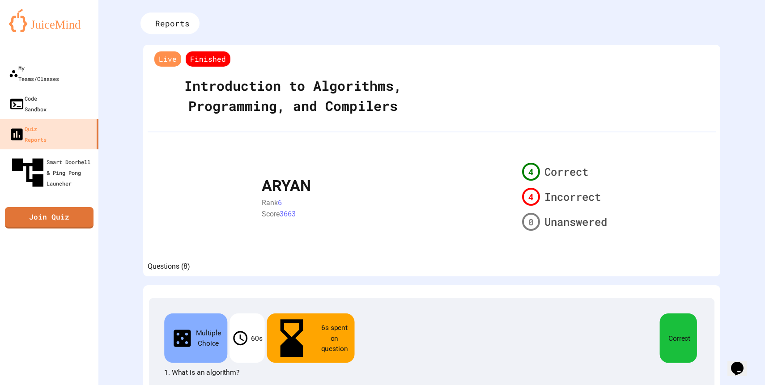
click at [178, 15] on div "Reports" at bounding box center [169, 23] width 59 height 21
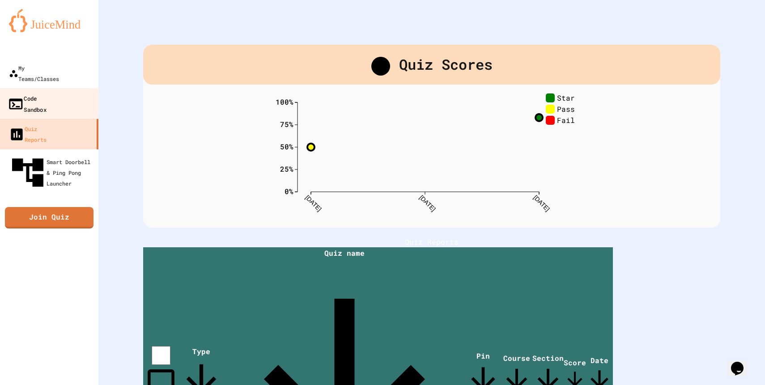
click at [11, 98] on icon at bounding box center [15, 103] width 13 height 11
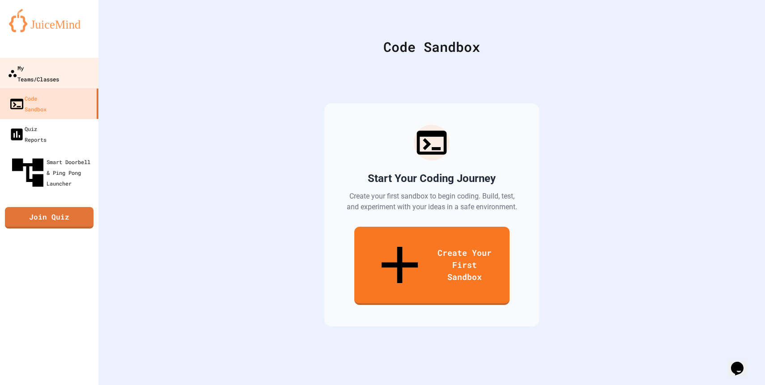
click at [21, 67] on div "My Teams/Classes" at bounding box center [33, 73] width 51 height 22
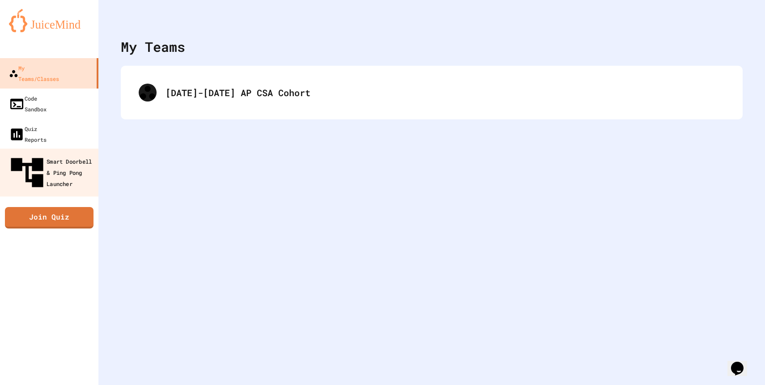
click at [14, 153] on div "Smart Doorbell & Ping Pong Launcher" at bounding box center [52, 172] width 89 height 39
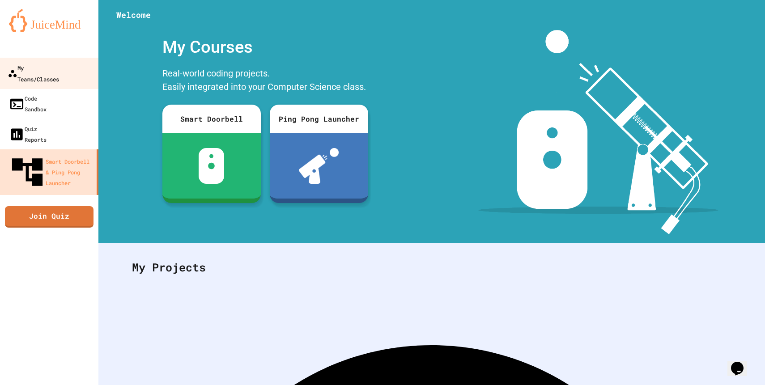
click at [59, 69] on div "My Teams/Classes" at bounding box center [33, 73] width 51 height 22
